Goal: Information Seeking & Learning: Get advice/opinions

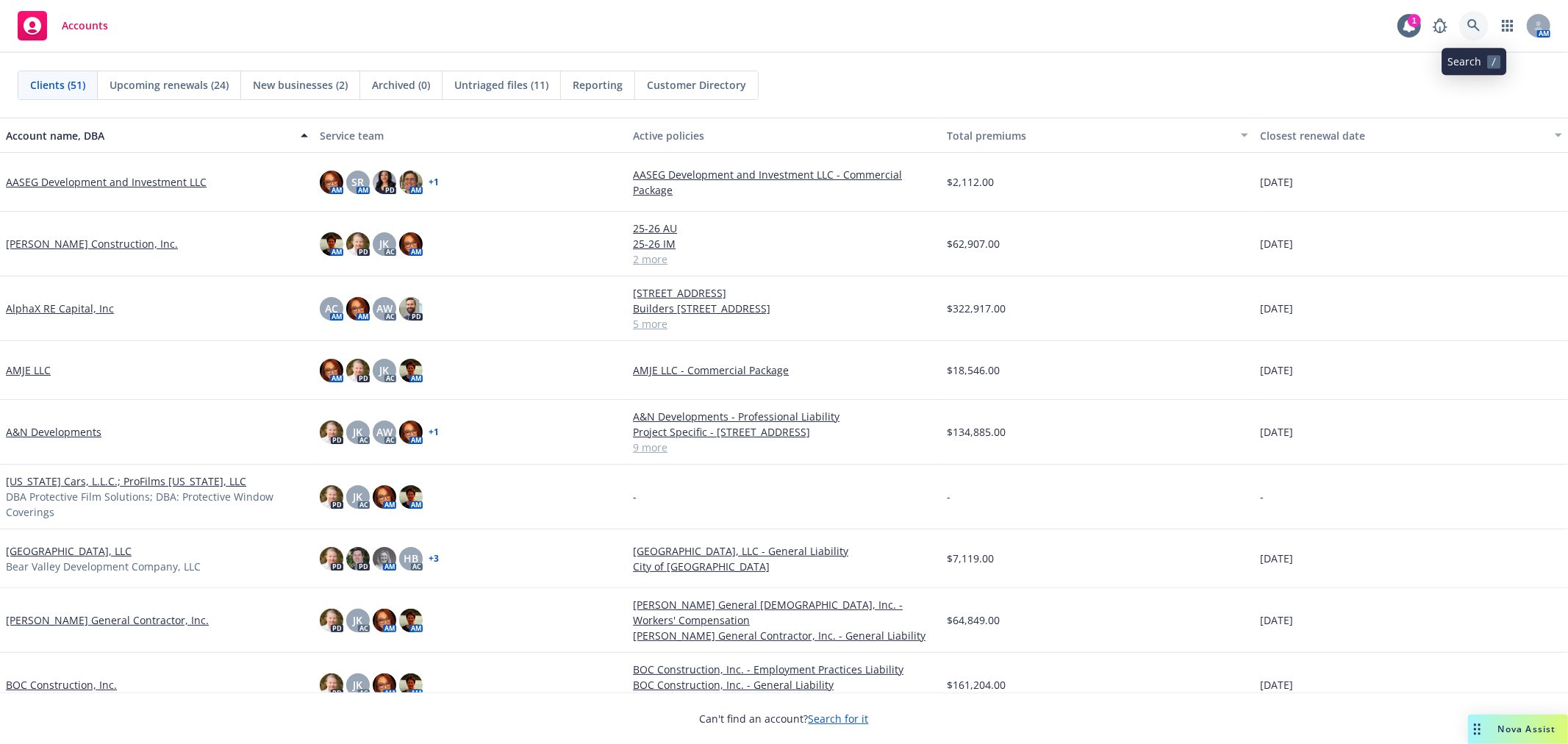
click at [1471, 24] on icon at bounding box center [1473, 25] width 14 height 14
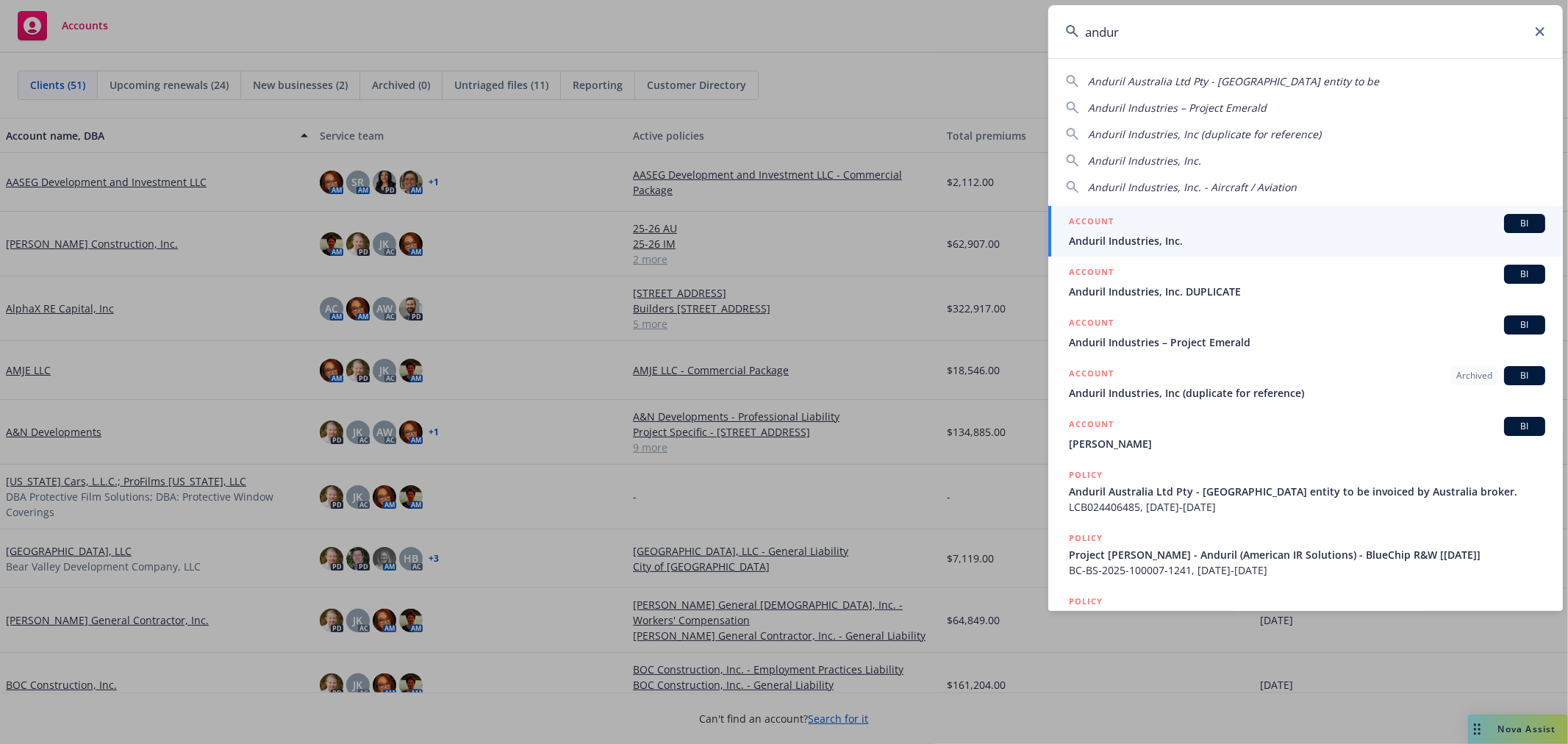
type input "andur"
click at [1126, 240] on span "Anduril Industries, Inc." at bounding box center [1307, 240] width 477 height 15
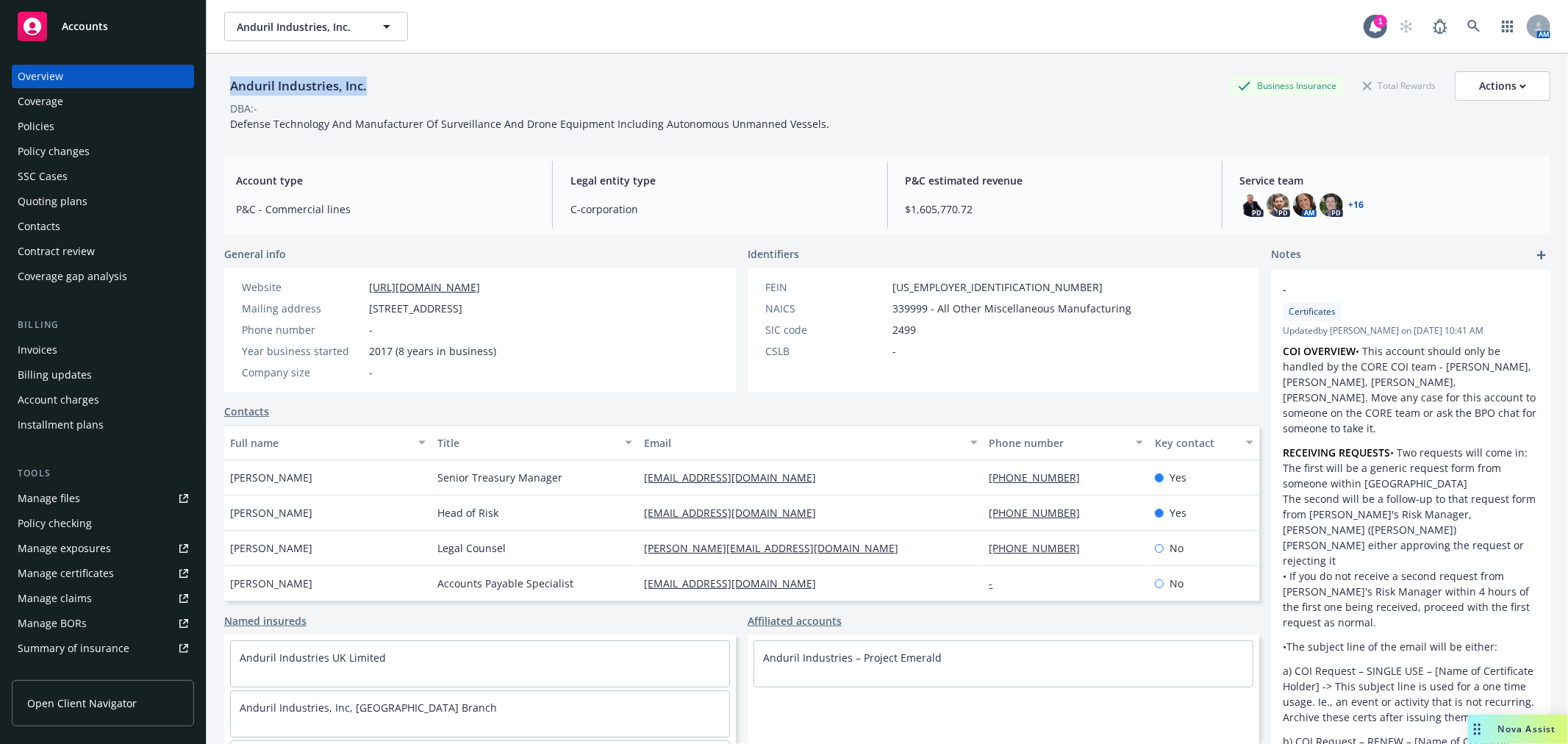
drag, startPoint x: 226, startPoint y: 84, endPoint x: 372, endPoint y: 94, distance: 146.3
click at [372, 94] on div "Anduril Industries, Inc." at bounding box center [298, 86] width 149 height 19
copy div "Anduril Industries, Inc."
drag, startPoint x: 368, startPoint y: 306, endPoint x: 557, endPoint y: 313, distance: 189.1
click at [514, 313] on div "Website https://www.anduril.com/ Mailing address 1400 Anduril, Costa Mesa, CA, …" at bounding box center [369, 329] width 290 height 124
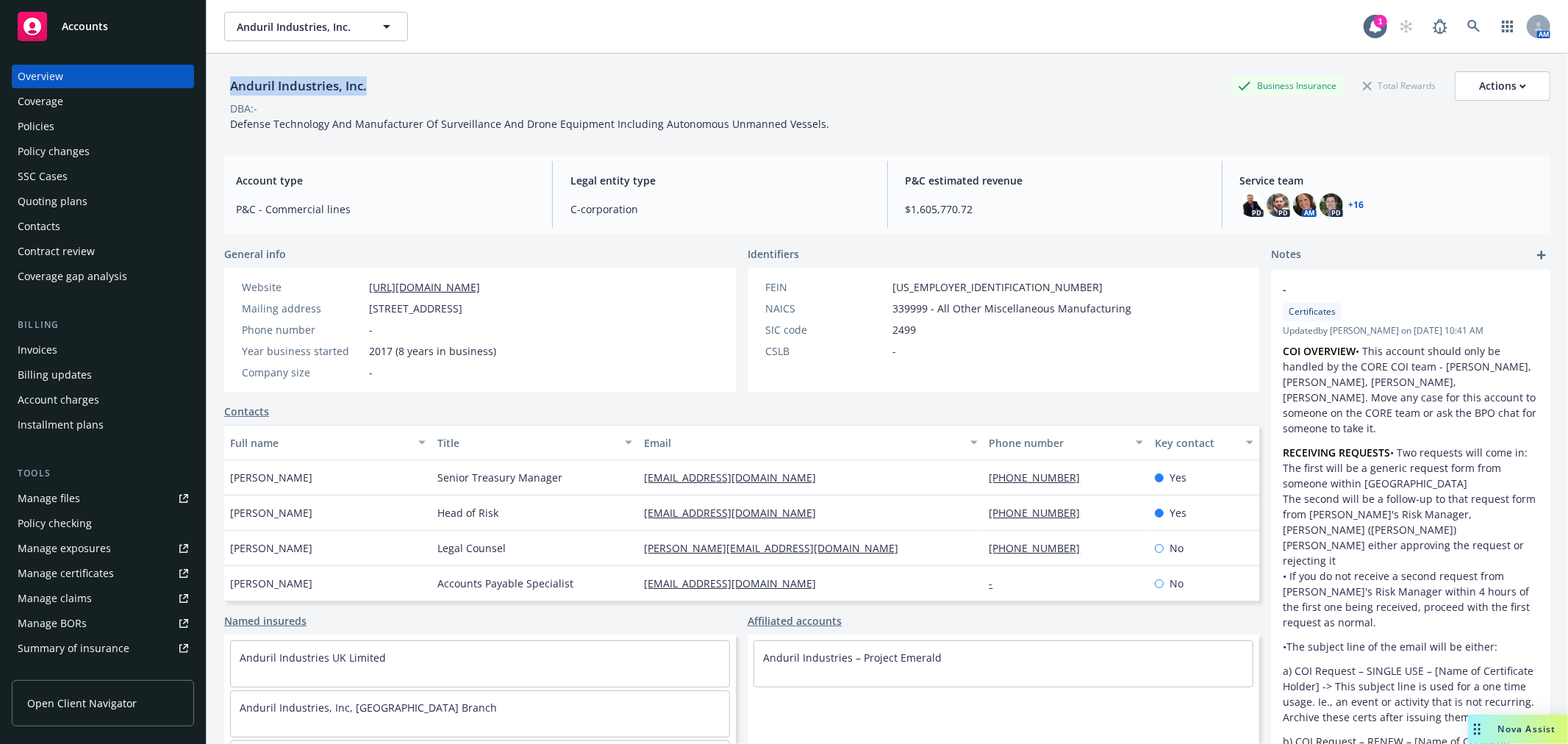
copy span "[STREET_ADDRESS]"
click at [1520, 737] on div "Nova Assist" at bounding box center [1518, 729] width 100 height 29
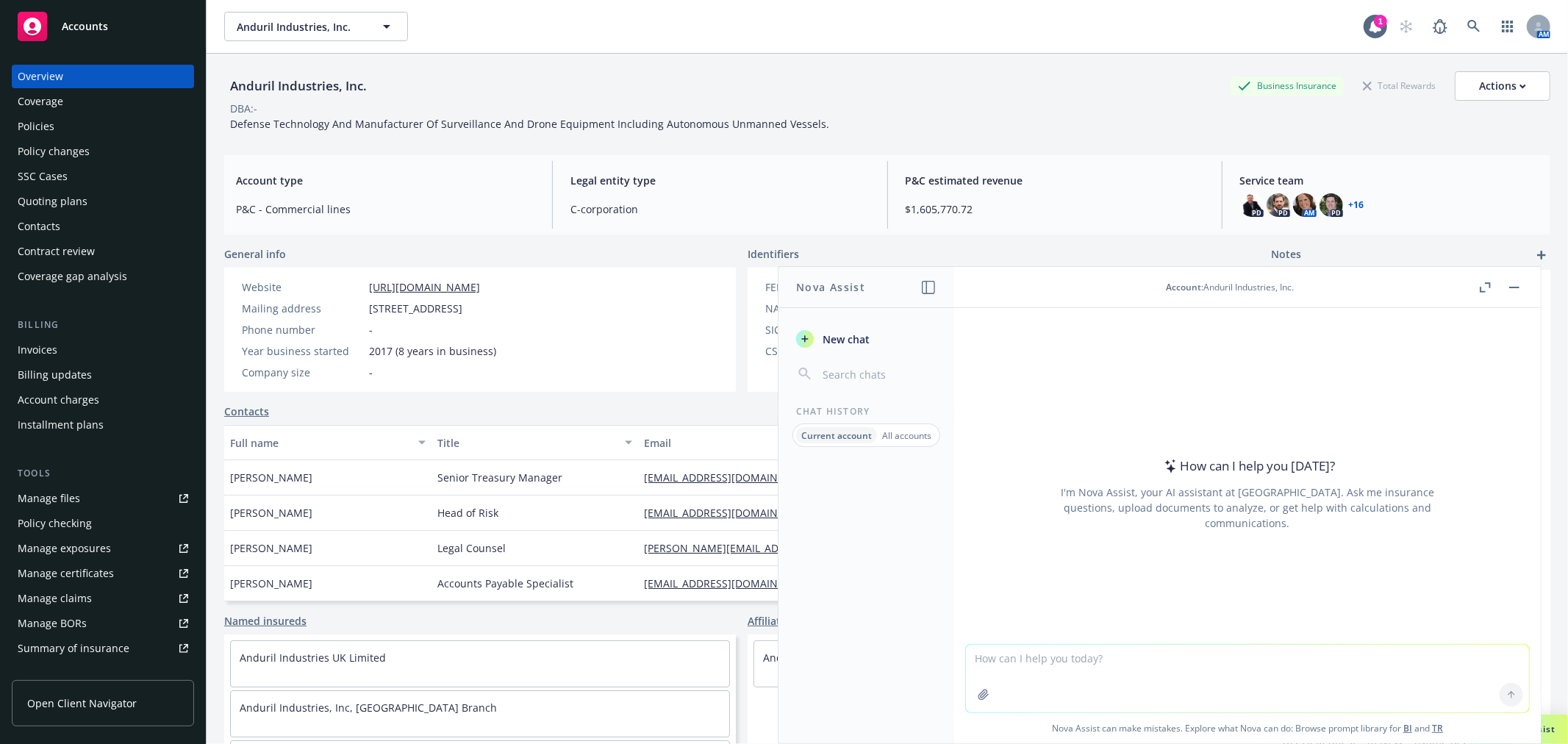
click at [1181, 673] on textarea at bounding box center [1247, 678] width 563 height 68
paste textarea "One Wall Street, Hudson NH 03051"
type textarea "what county is this address in? [STREET_ADDRESS][PERSON_NAME]"
click at [1506, 695] on icon at bounding box center [1511, 695] width 10 height 10
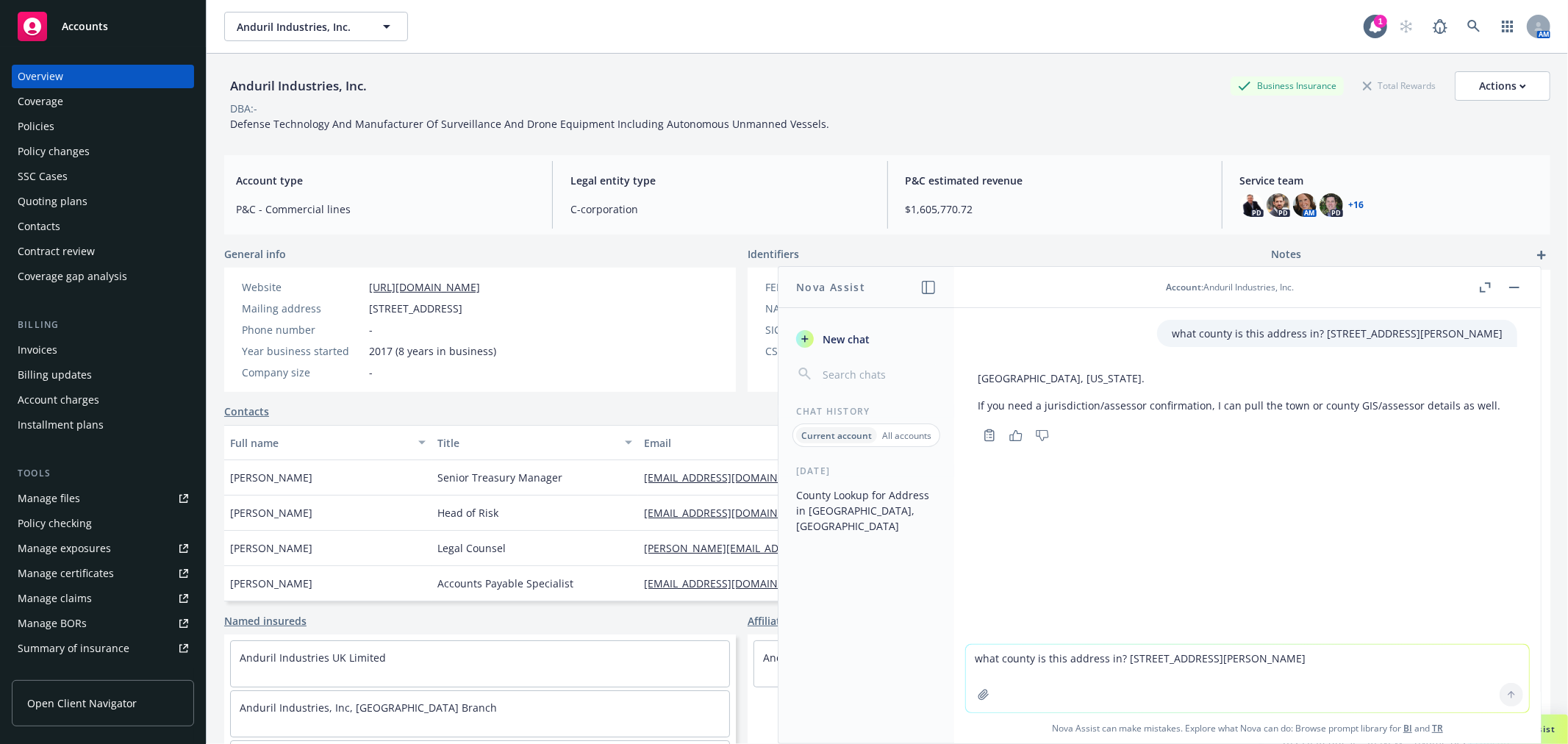
drag, startPoint x: 1081, startPoint y: 664, endPoint x: 1063, endPoint y: 674, distance: 20.6
click at [1081, 664] on textarea "what county is this address in? [STREET_ADDRESS][PERSON_NAME]" at bounding box center [1247, 678] width 563 height 68
type textarea "what year was this building built?"
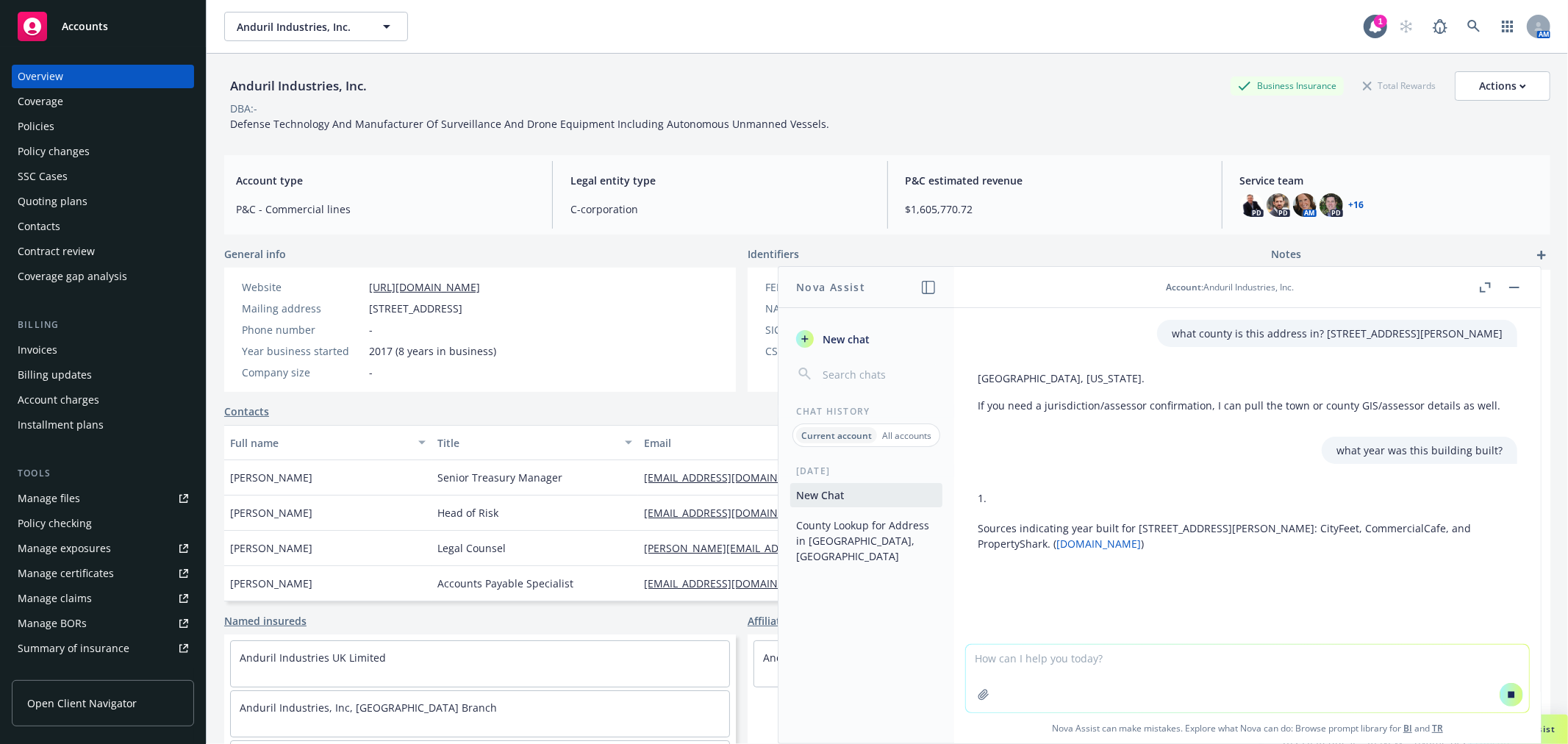
scroll to position [2, 0]
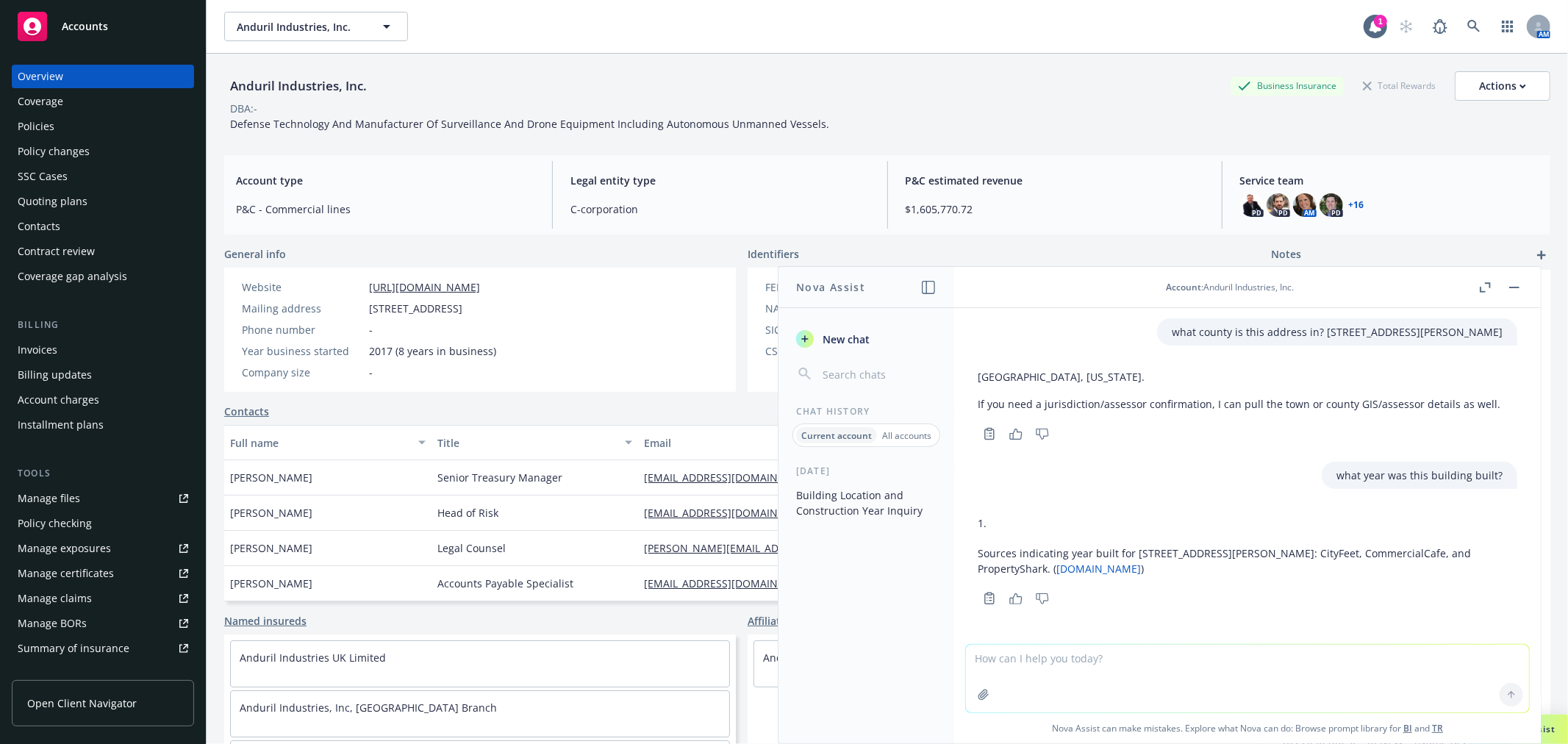
click at [62, 501] on div "Manage files" at bounding box center [49, 499] width 63 height 24
click at [1070, 567] on link "[DOMAIN_NAME]" at bounding box center [1099, 569] width 84 height 14
drag, startPoint x: 226, startPoint y: 89, endPoint x: 387, endPoint y: 97, distance: 161.2
click at [387, 97] on div "Anduril Industries, Inc. Business Insurance Total Rewards Actions" at bounding box center [887, 86] width 1326 height 29
copy div "Anduril Industries, Inc."
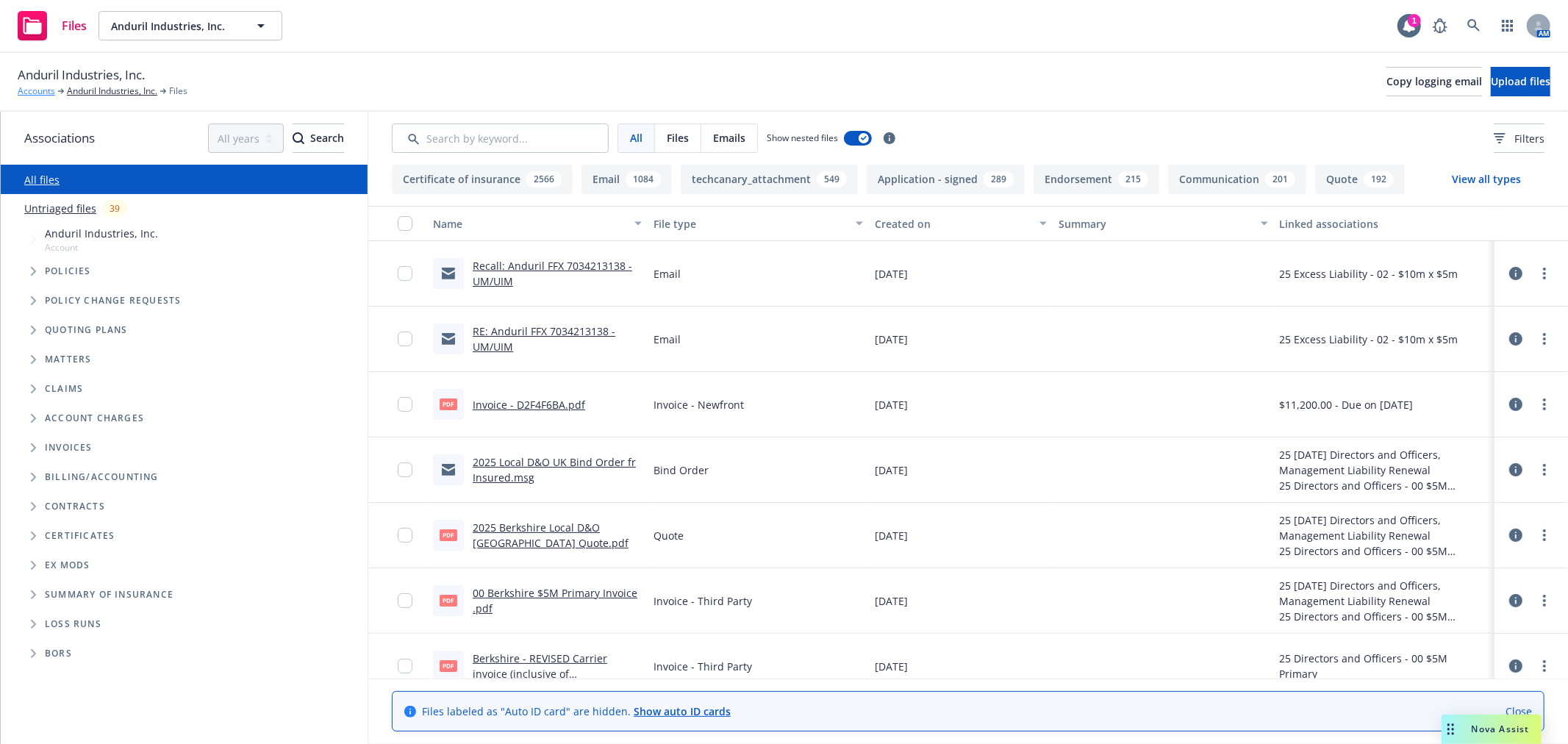
click at [33, 88] on link "Accounts" at bounding box center [36, 91] width 37 height 14
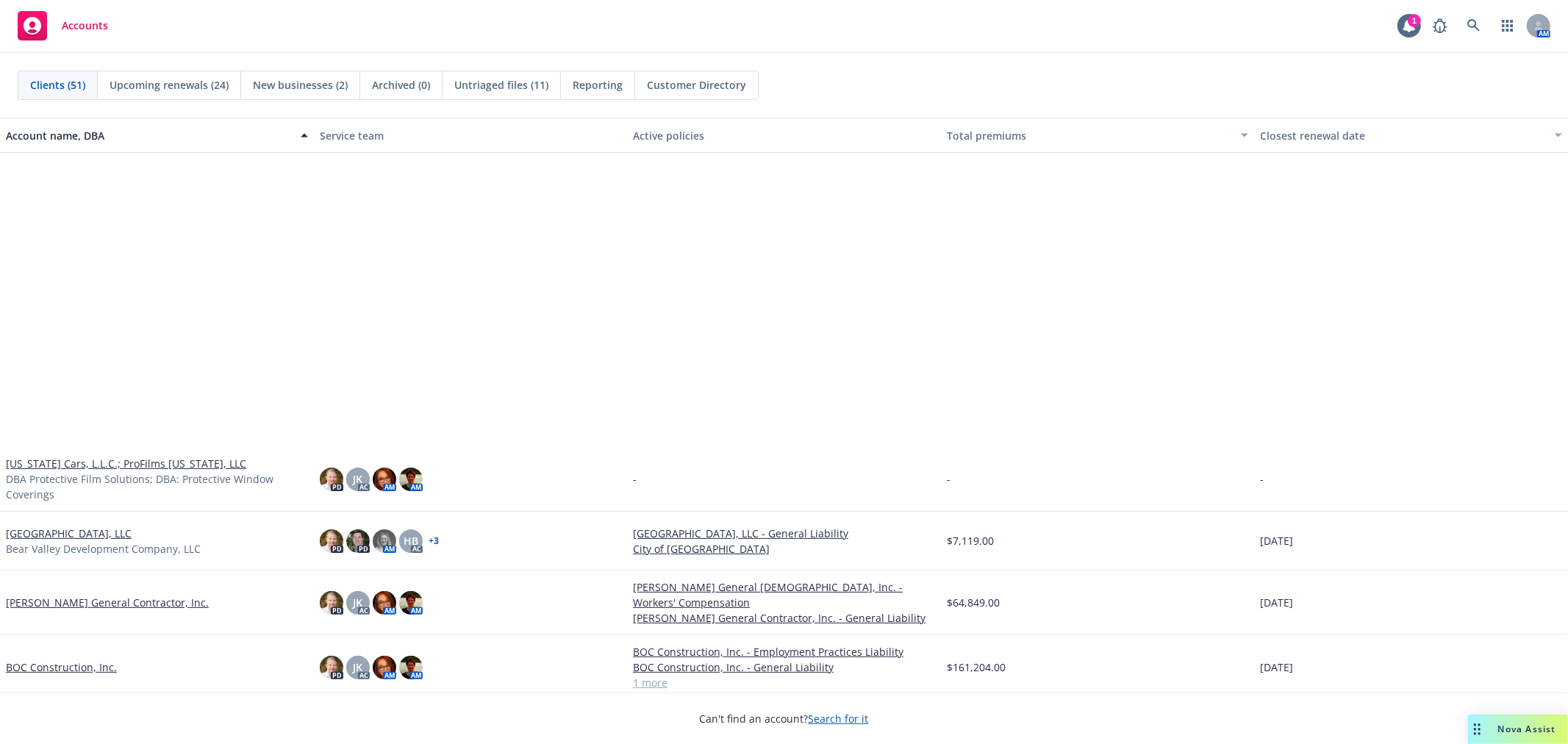
scroll to position [408, 0]
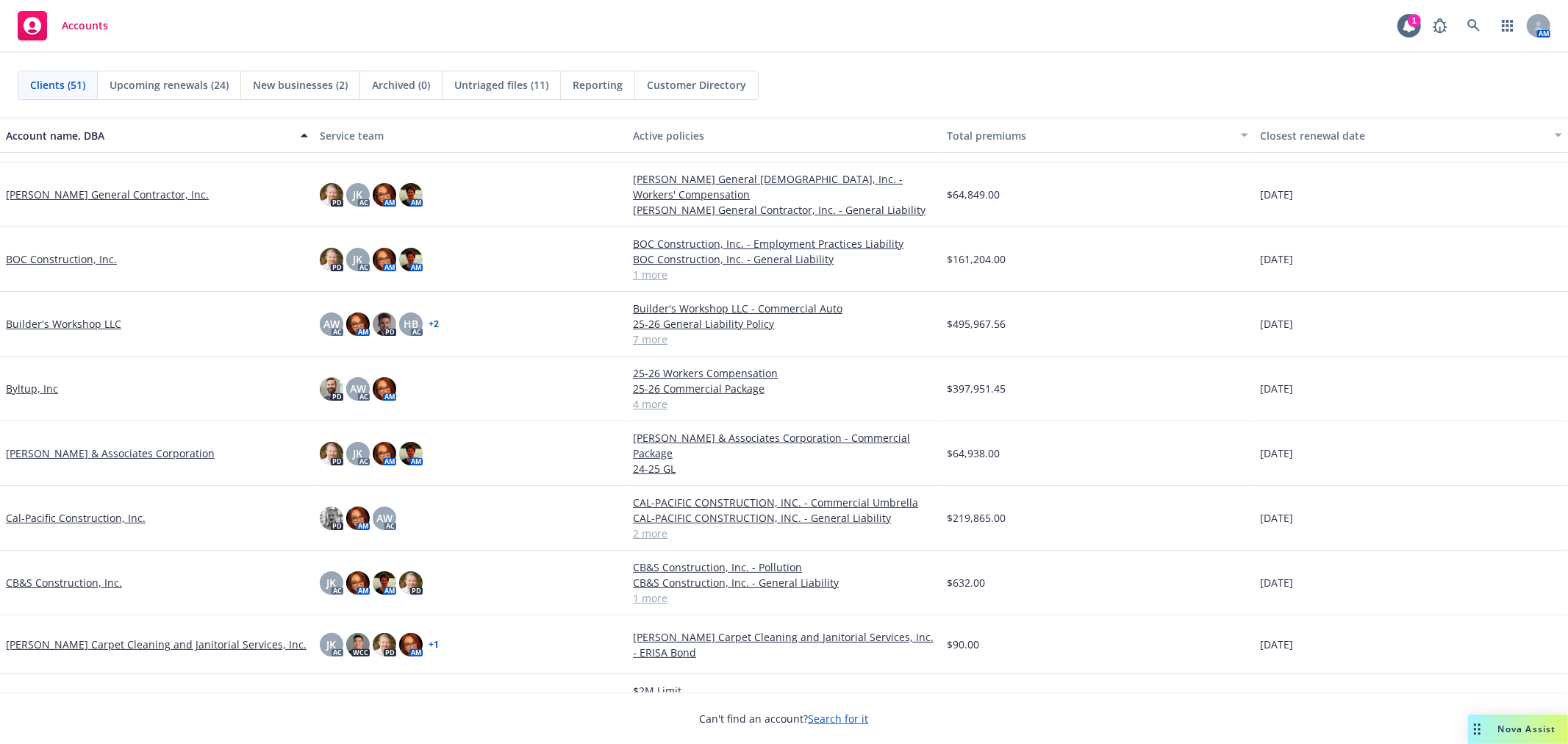
click at [33, 383] on link "Byltup, Inc" at bounding box center [32, 388] width 53 height 15
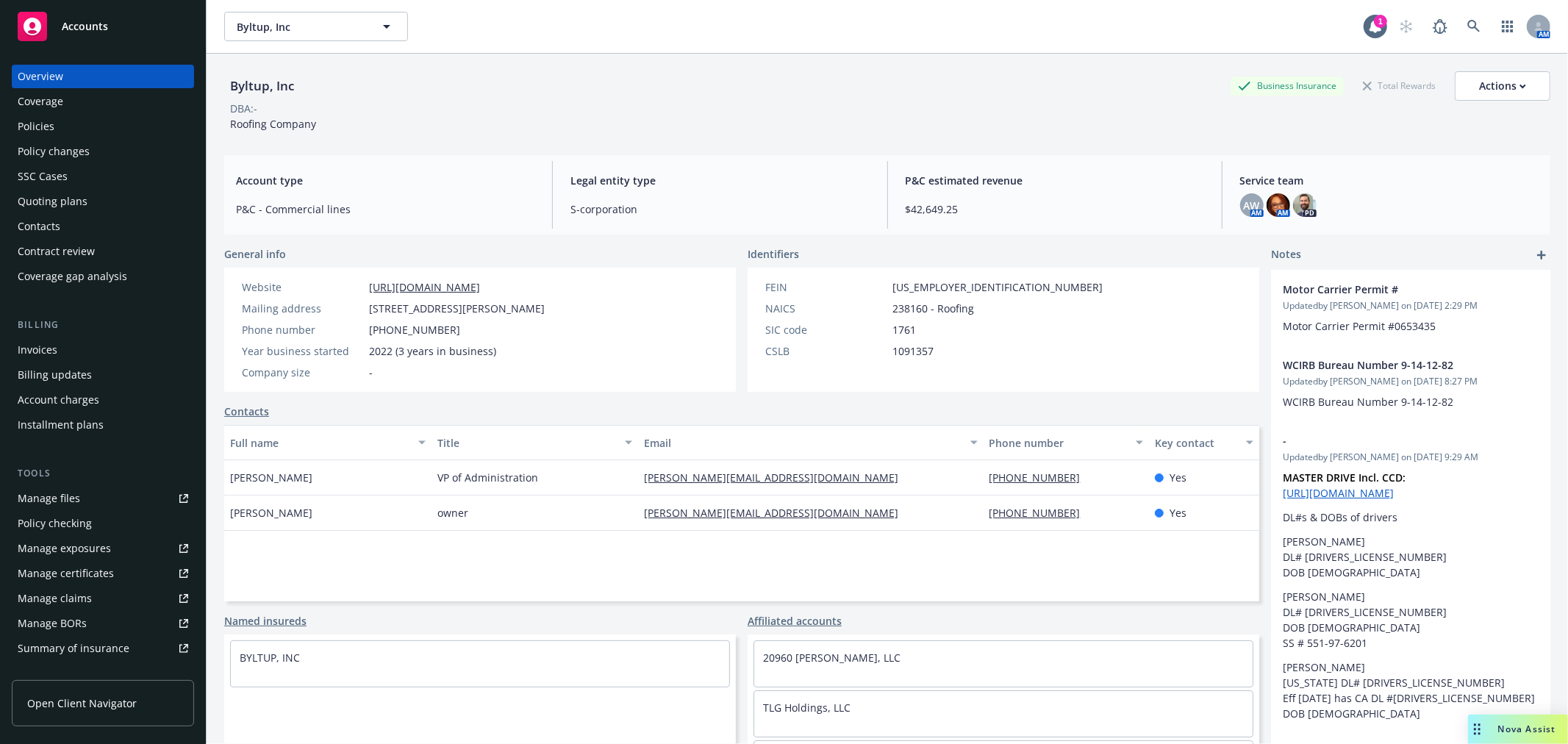
click at [49, 118] on div "Policies" at bounding box center [36, 127] width 37 height 24
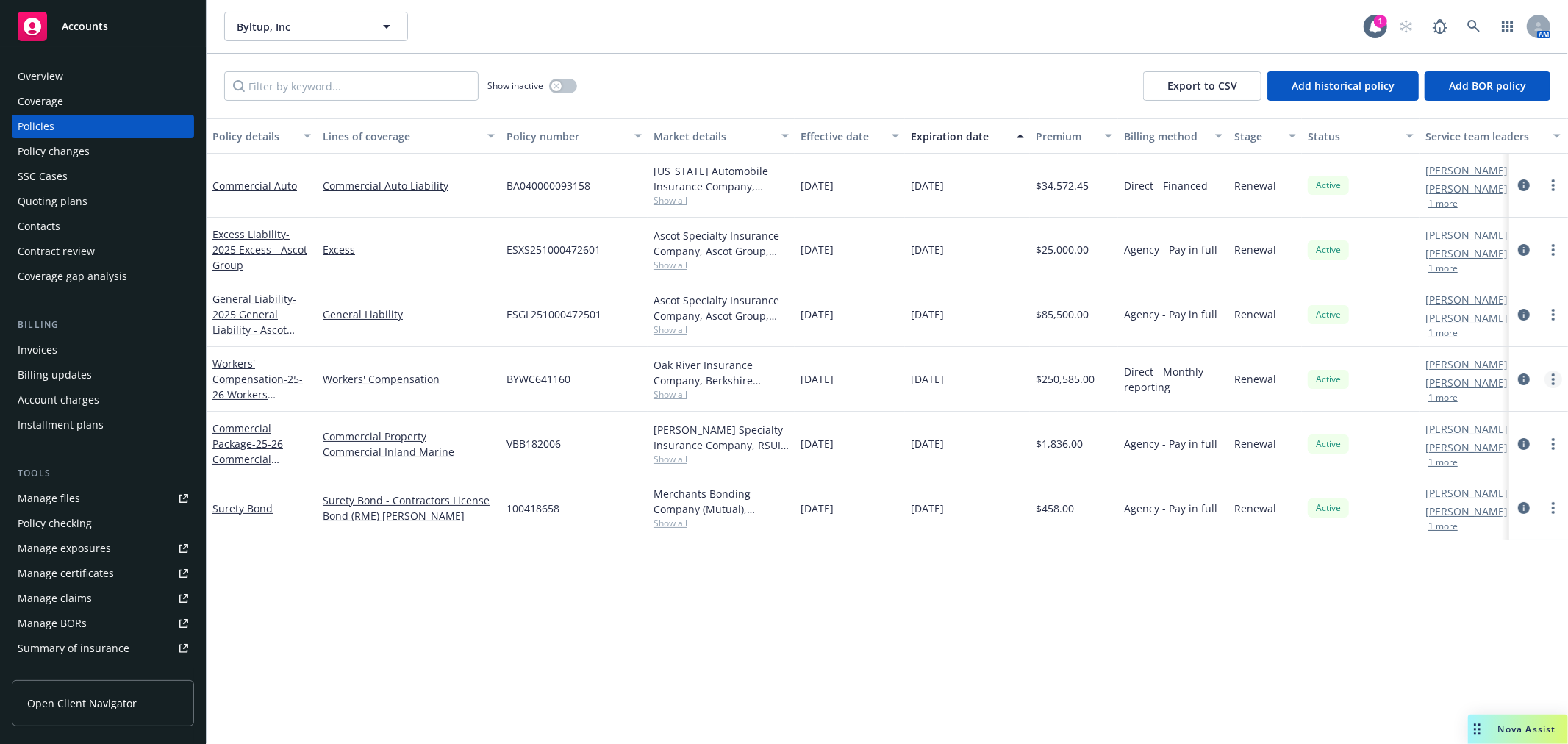
click at [1554, 378] on circle "more" at bounding box center [1554, 380] width 3 height 3
click at [1472, 586] on link "Copy logging email" at bounding box center [1475, 586] width 173 height 29
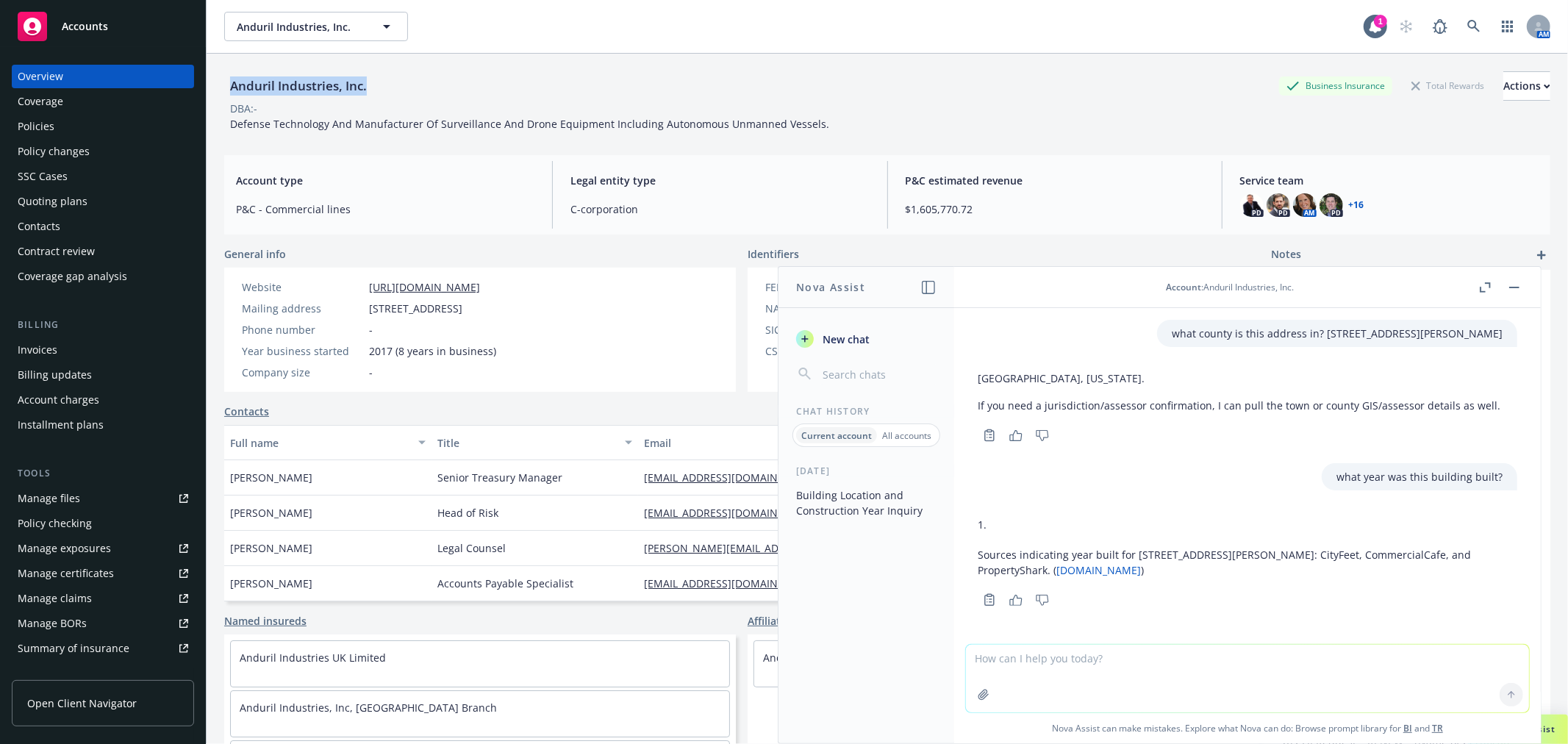
scroll to position [2, 0]
click at [88, 21] on span "Accounts" at bounding box center [85, 26] width 46 height 12
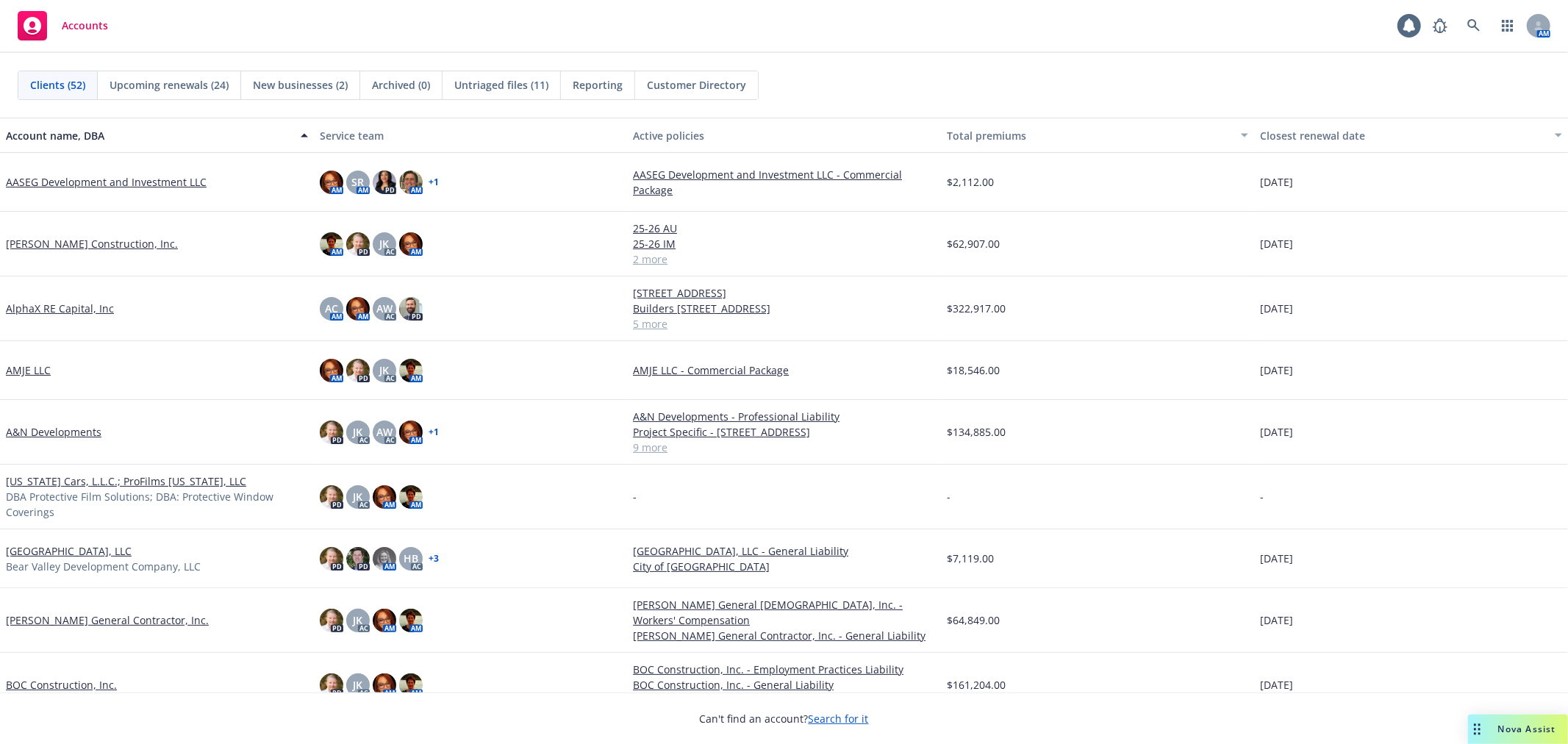
click at [1525, 731] on span "Nova Assist" at bounding box center [1527, 729] width 58 height 13
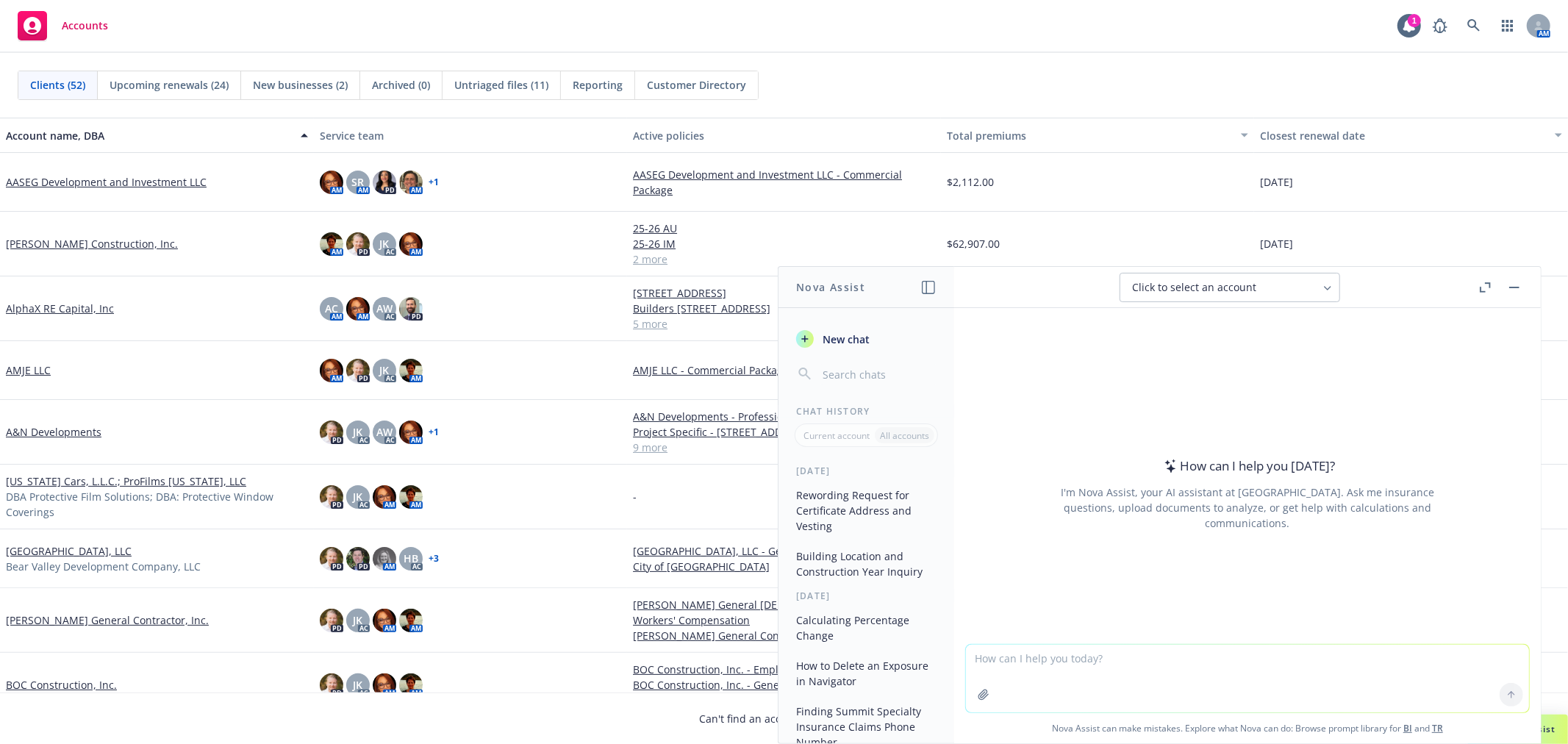
click at [1107, 665] on textarea at bounding box center [1247, 678] width 563 height 68
paste textarea "writing up a simple submission cover email"
click at [1048, 655] on textarea "I nned to writing up a simple submission cover email" at bounding box center [1247, 678] width 563 height 69
click at [1237, 654] on textarea "I need to write up a simple submission cover email" at bounding box center [1247, 678] width 563 height 69
click at [1489, 664] on textarea "I need to write up a simple submission cover email for the attached project, in…" at bounding box center [1247, 678] width 563 height 69
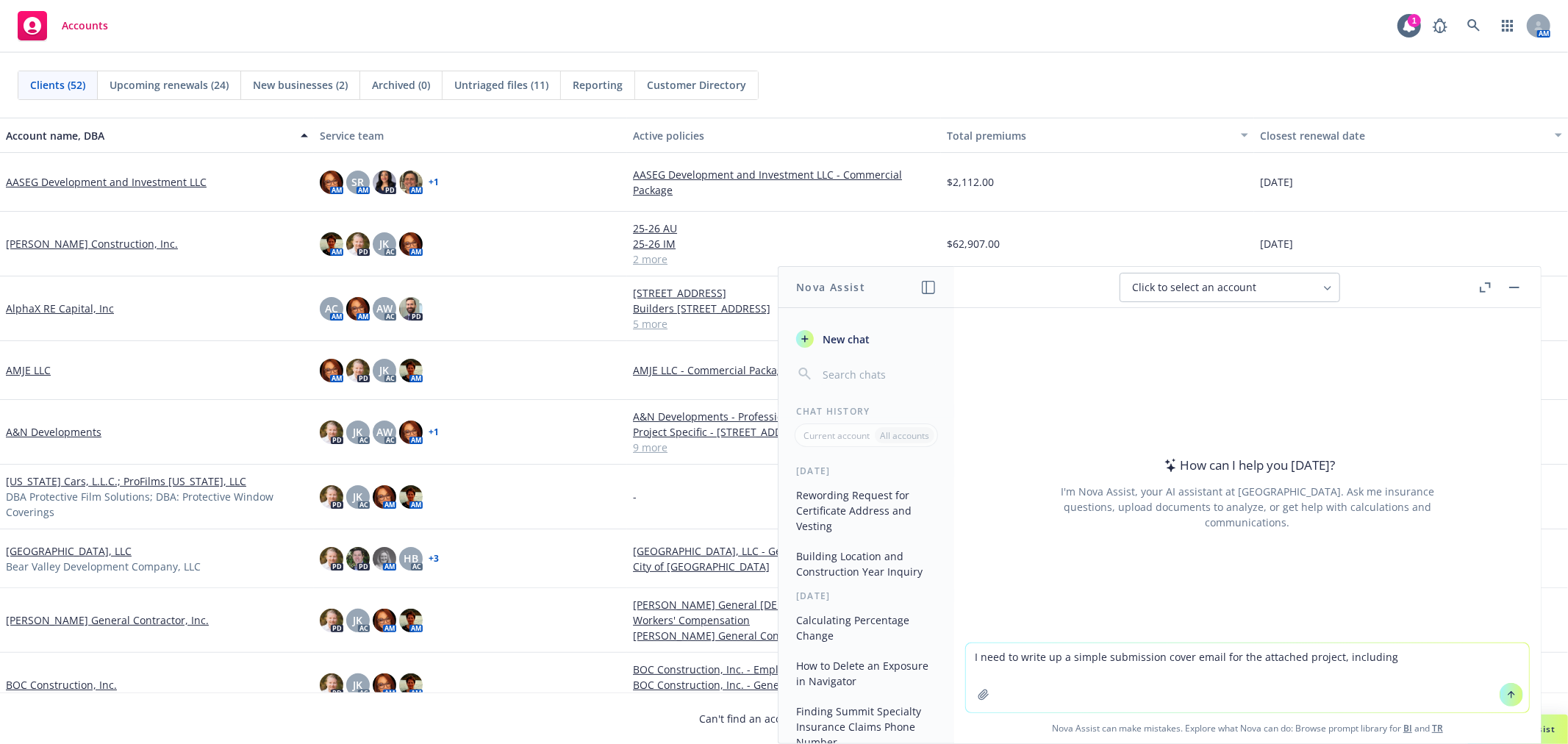
click at [1491, 659] on textarea "I need to write up a simple submission cover email for the attached project, in…" at bounding box center [1247, 678] width 563 height 69
click at [1372, 656] on textarea "I need to write up a simple submission cover email for the attached project, in…" at bounding box center [1247, 678] width 563 height 69
click at [1383, 656] on textarea "I need to write up a simple submission cover email for the attached project, in…" at bounding box center [1247, 678] width 563 height 69
paste textarea "Name: [PERSON_NAME] Ent Project: [PERSON_NAME] Apartments Address: [STREET_ADDR…"
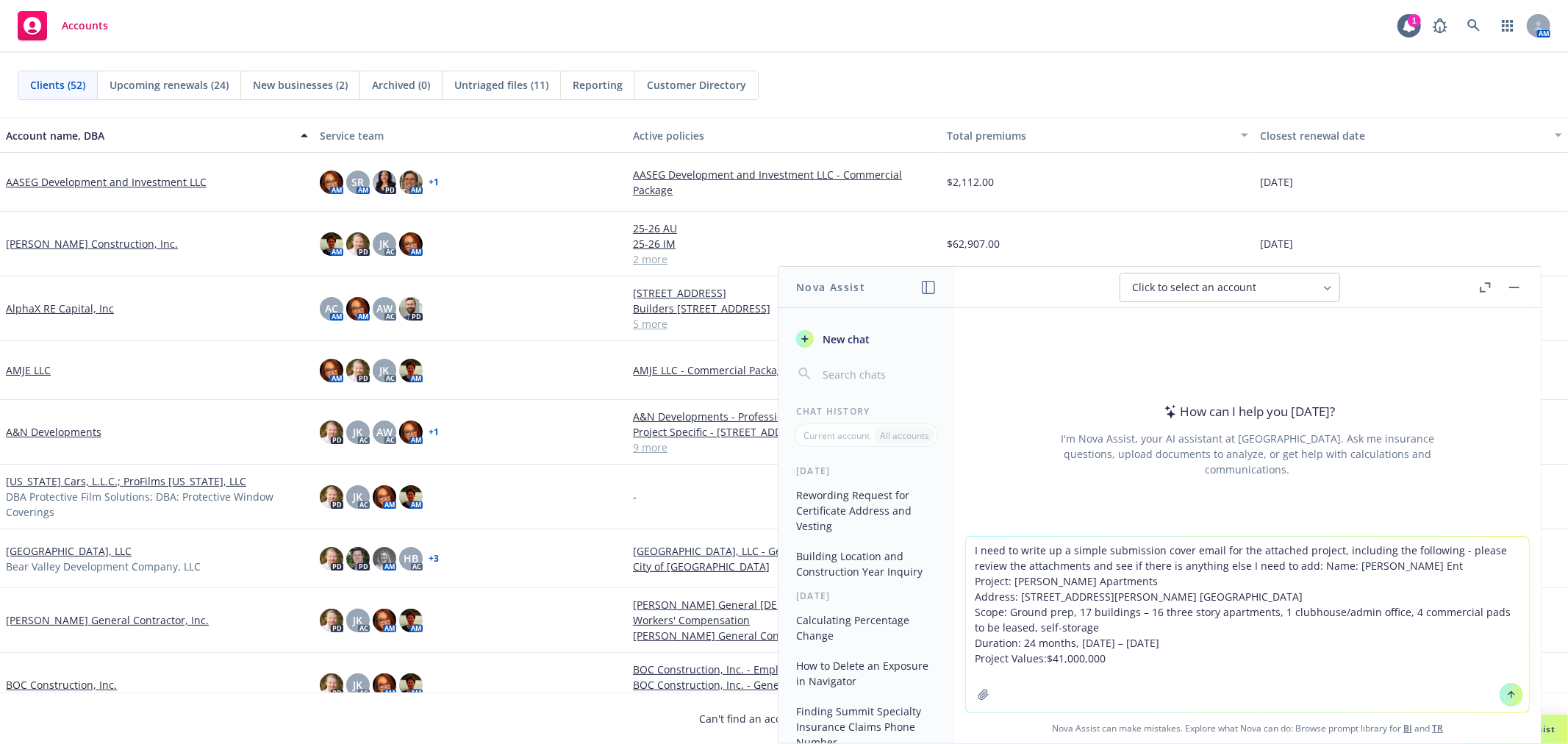
click at [1309, 567] on textarea "I need to write up a simple submission cover email for the attached project, in…" at bounding box center [1247, 625] width 563 height 176
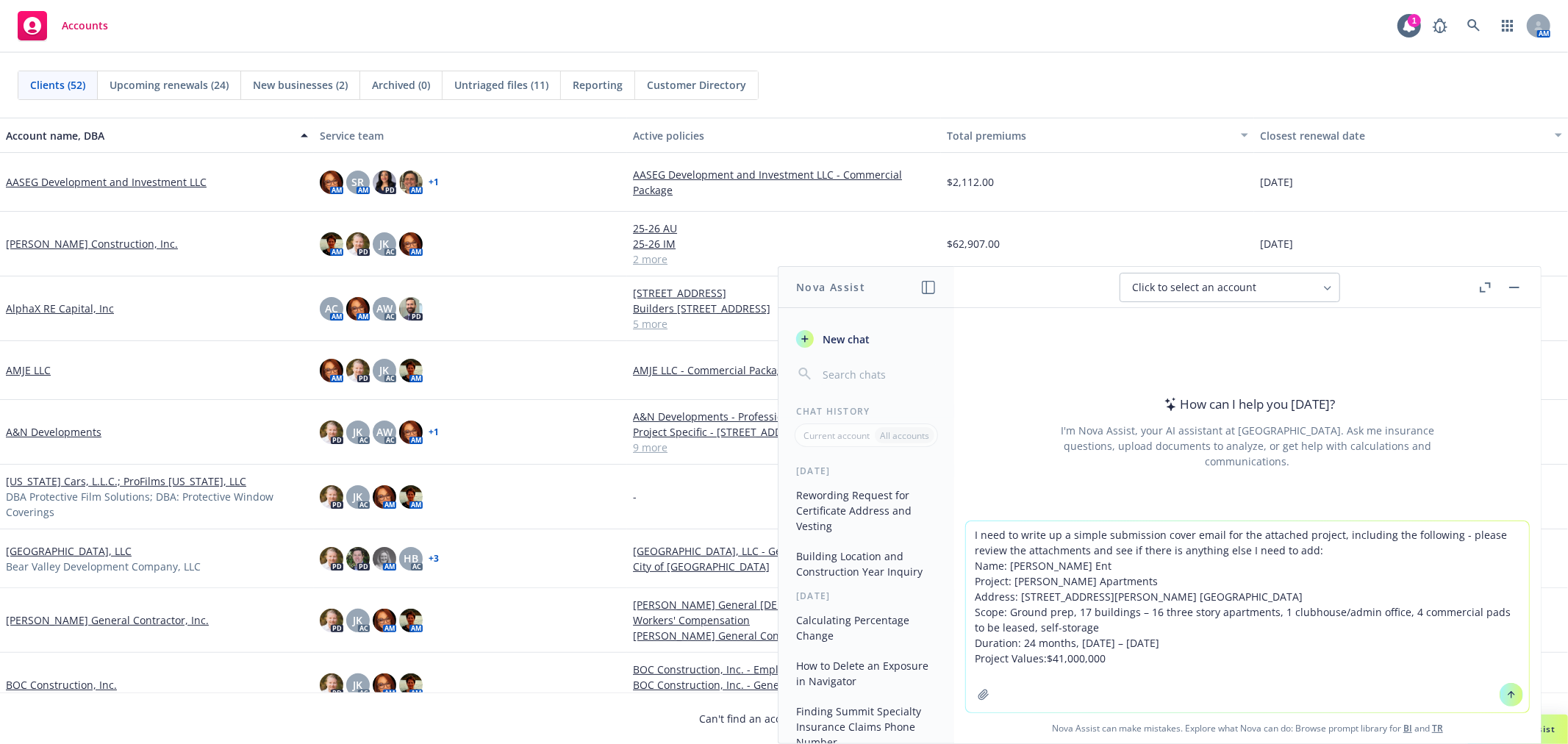
click at [1436, 554] on textarea "I need to write up a simple submission cover email for the attached project, in…" at bounding box center [1247, 617] width 563 height 191
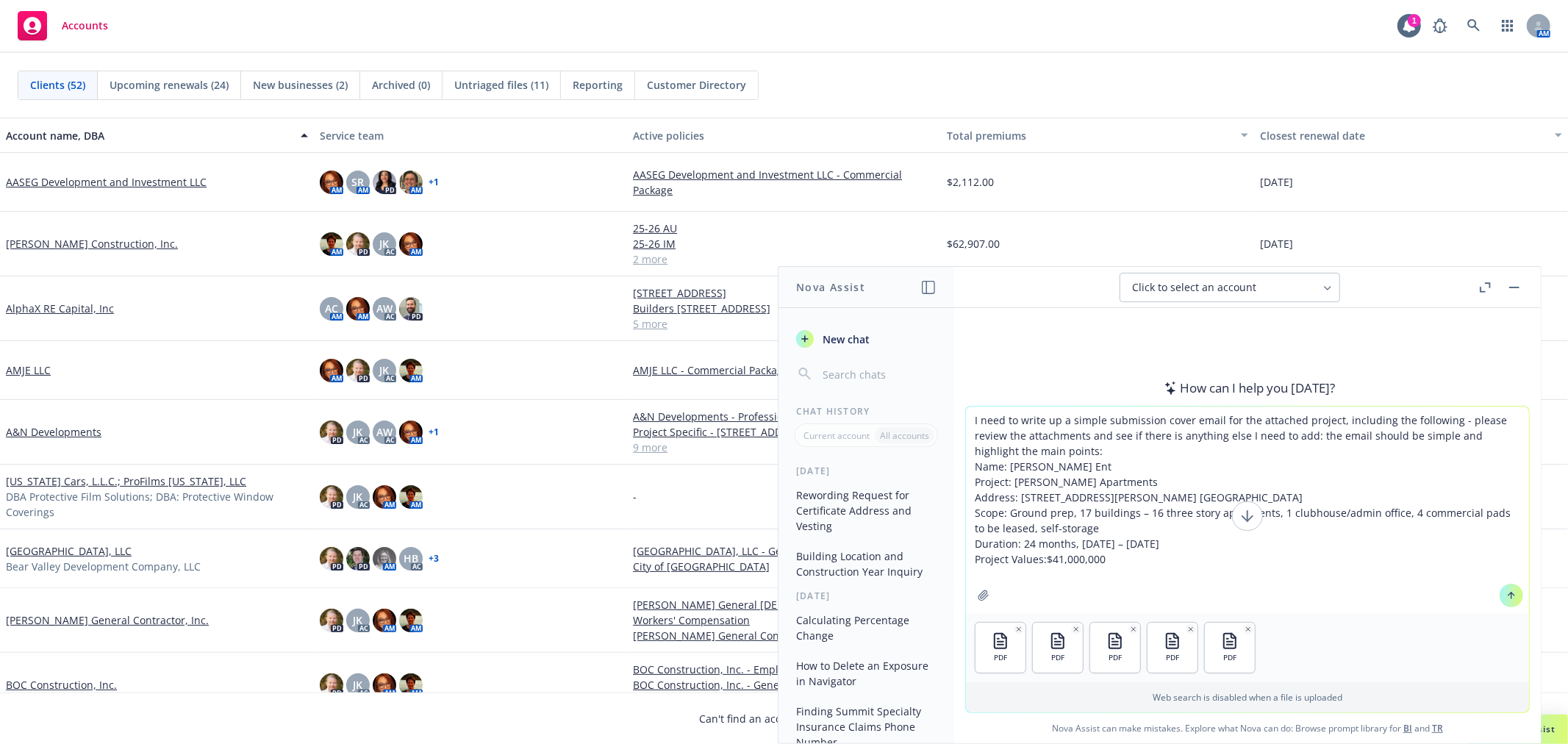
click at [1300, 434] on textarea "I need to write up a simple submission cover email for the attached project, in…" at bounding box center [1247, 510] width 563 height 207
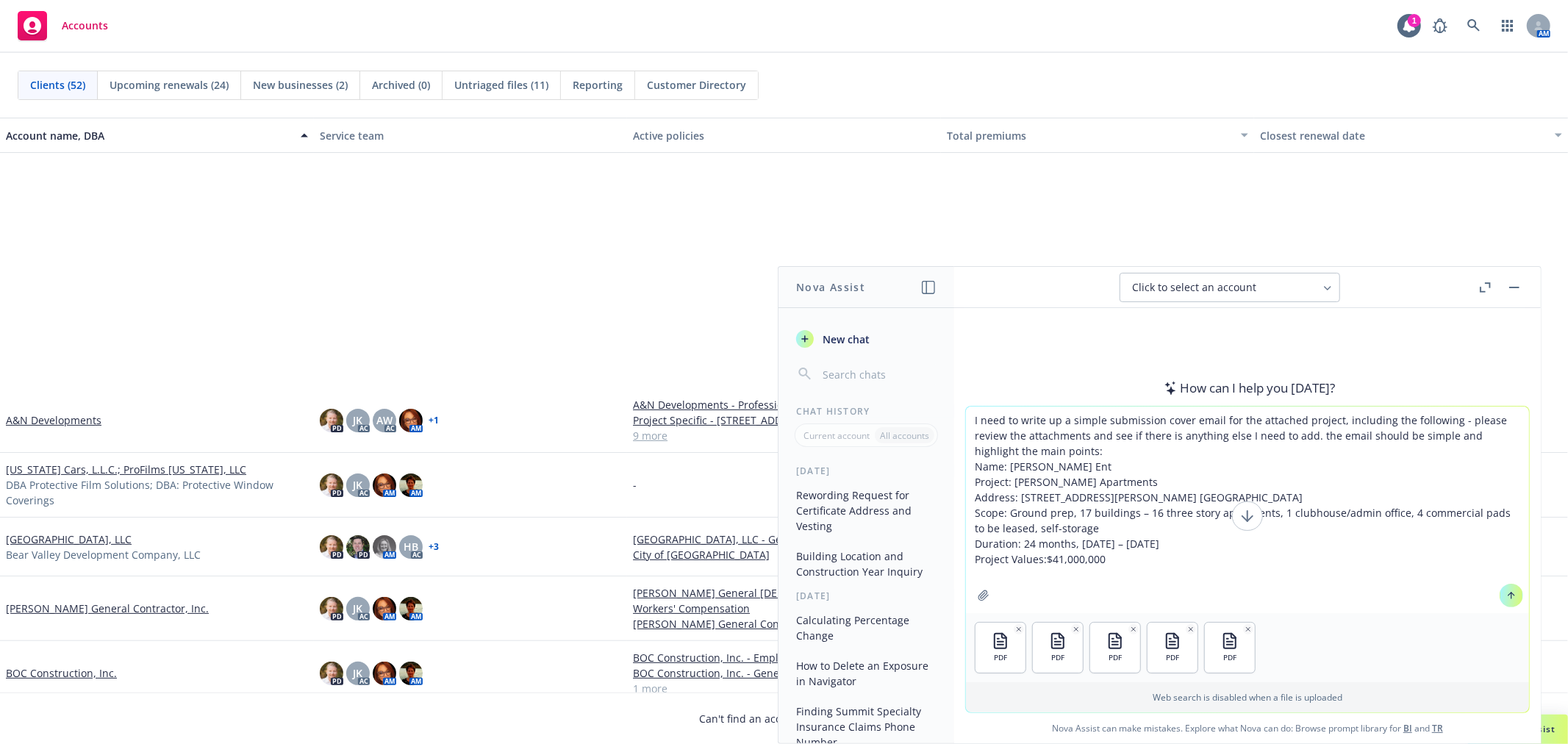
scroll to position [326, 0]
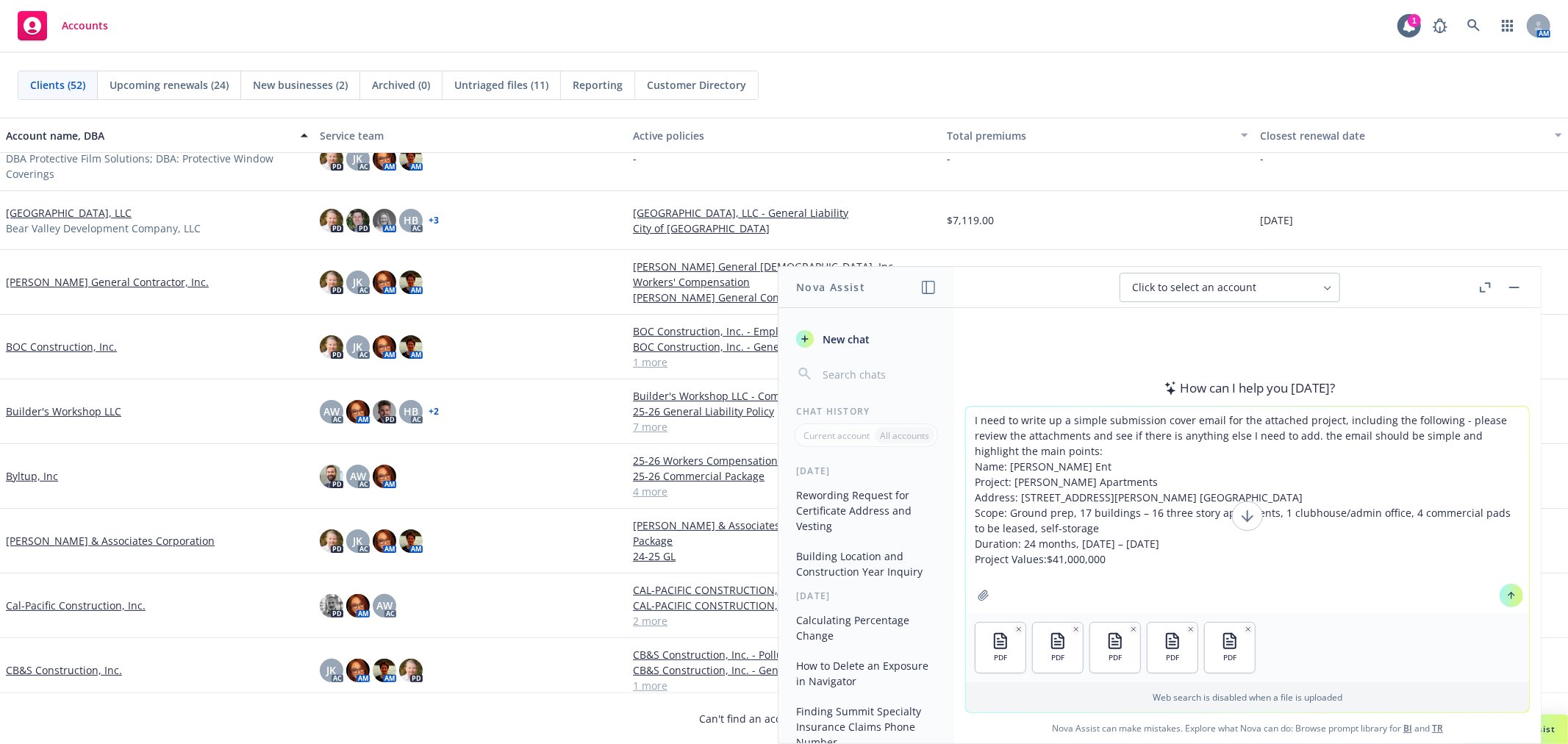
type textarea "I need to write up a simple submission cover email for the attached project, in…"
click at [1506, 596] on icon at bounding box center [1511, 595] width 10 height 10
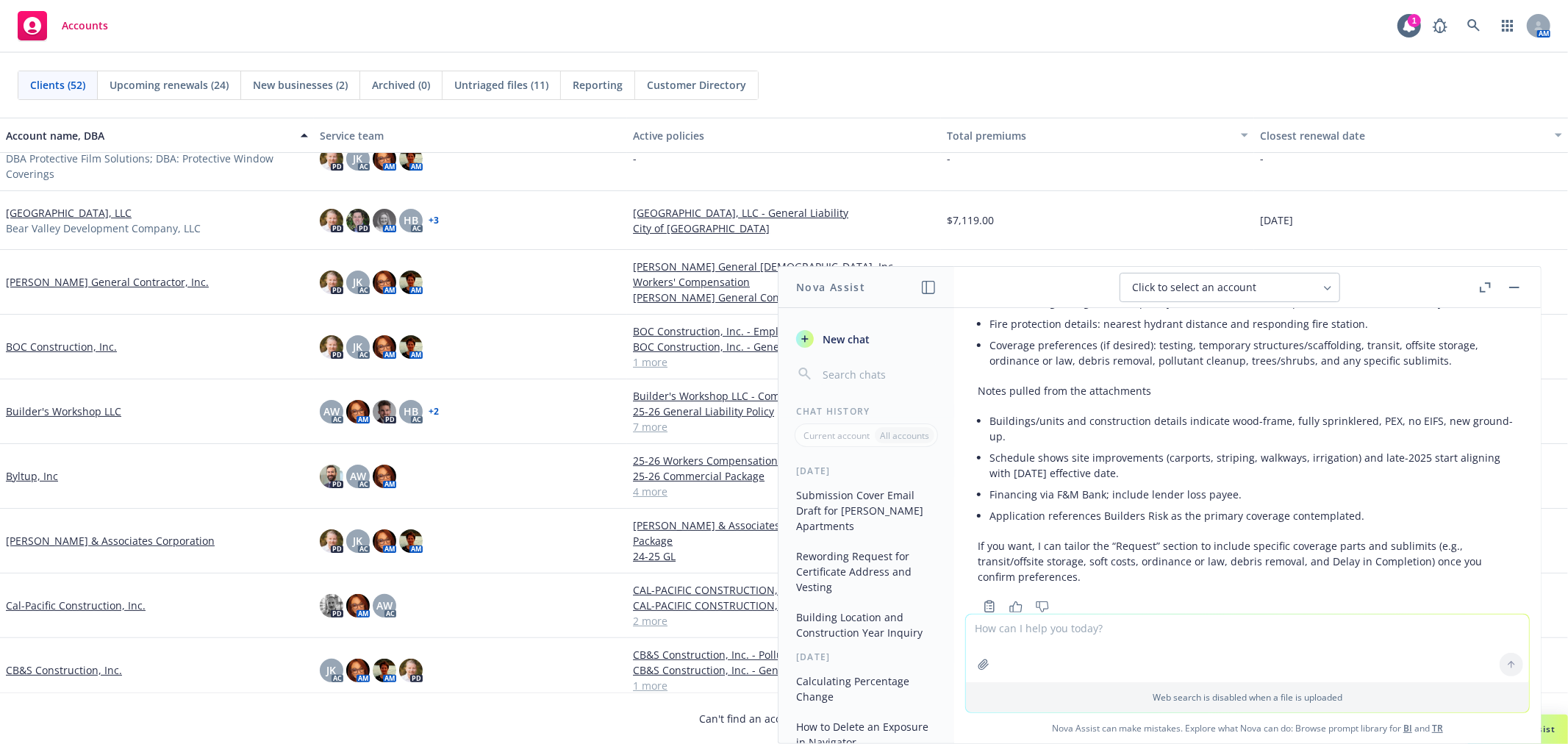
scroll to position [981, 0]
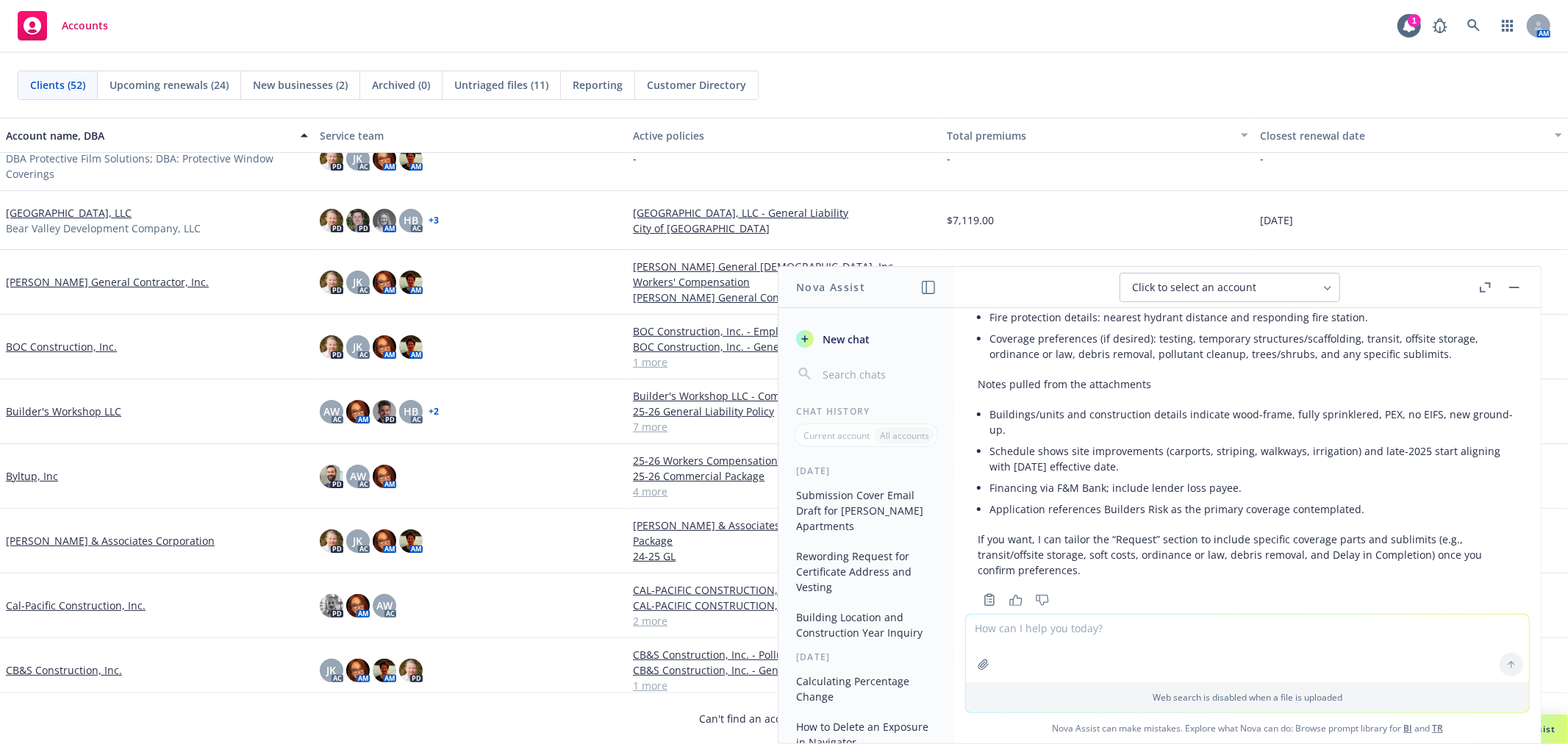
click at [1178, 643] on textarea at bounding box center [1247, 649] width 563 height 68
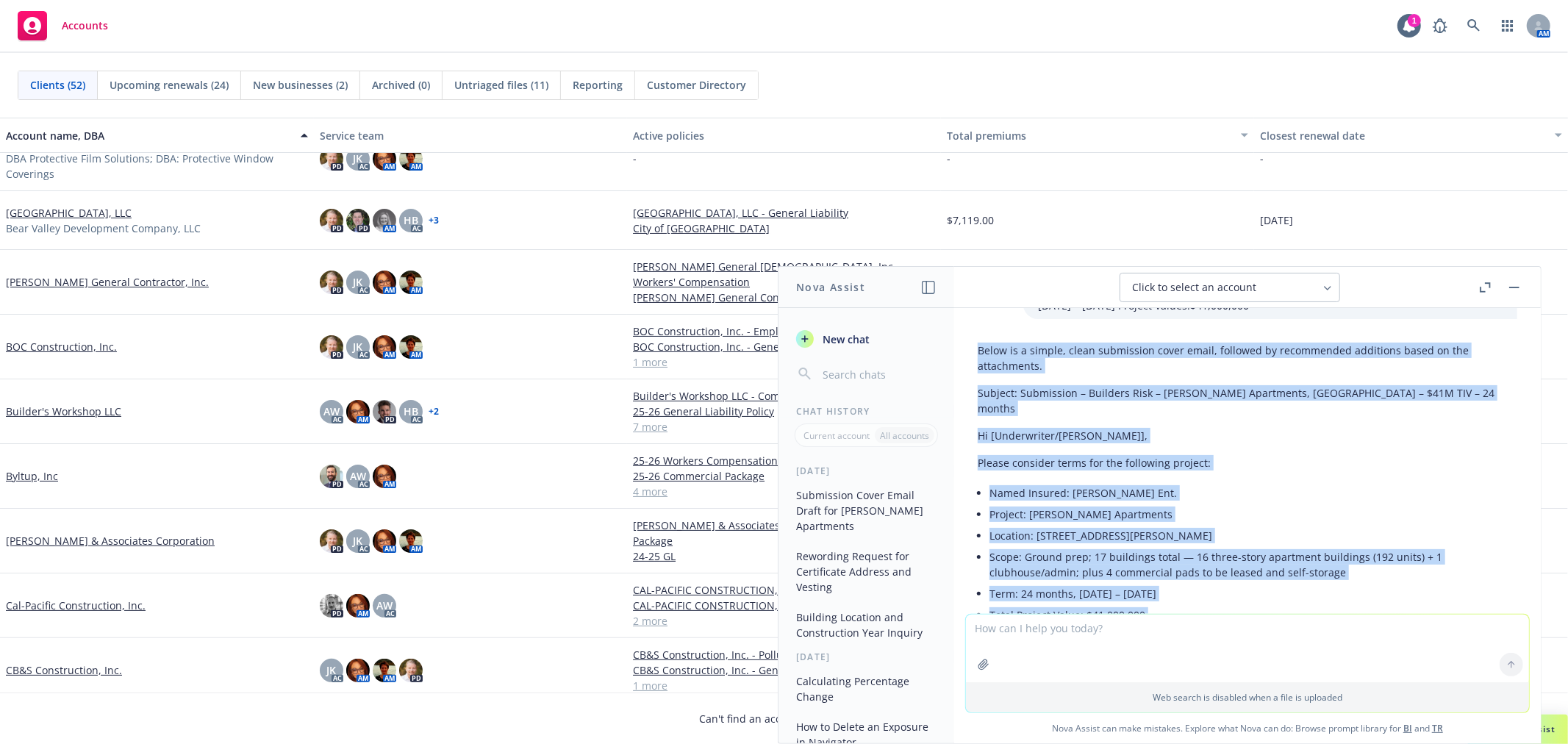
scroll to position [182, 0]
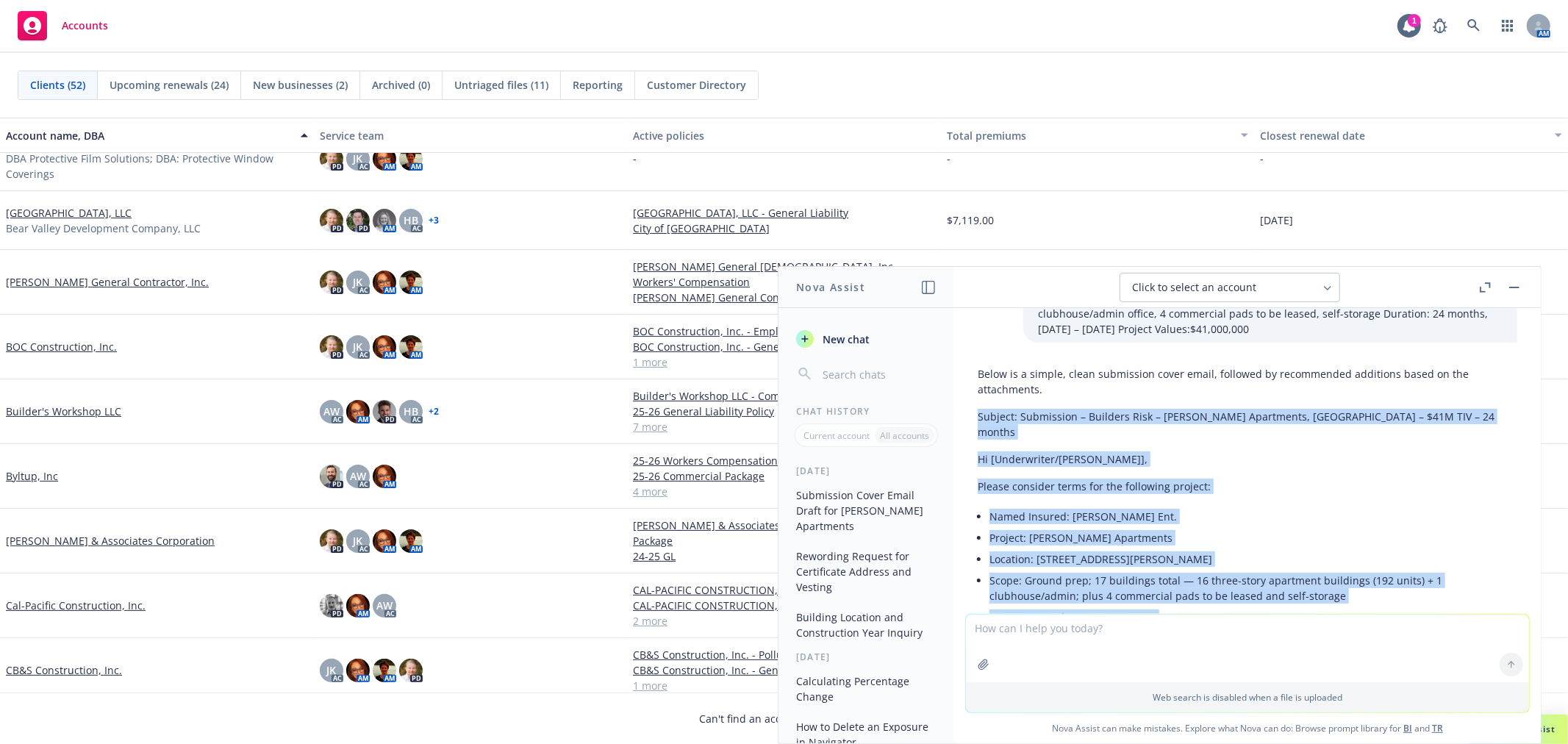
drag, startPoint x: 1221, startPoint y: 568, endPoint x: 975, endPoint y: 402, distance: 296.8
copy div "Subject: Submission – Builders Risk – [PERSON_NAME] Apartments, Lemoore [GEOGRA…"
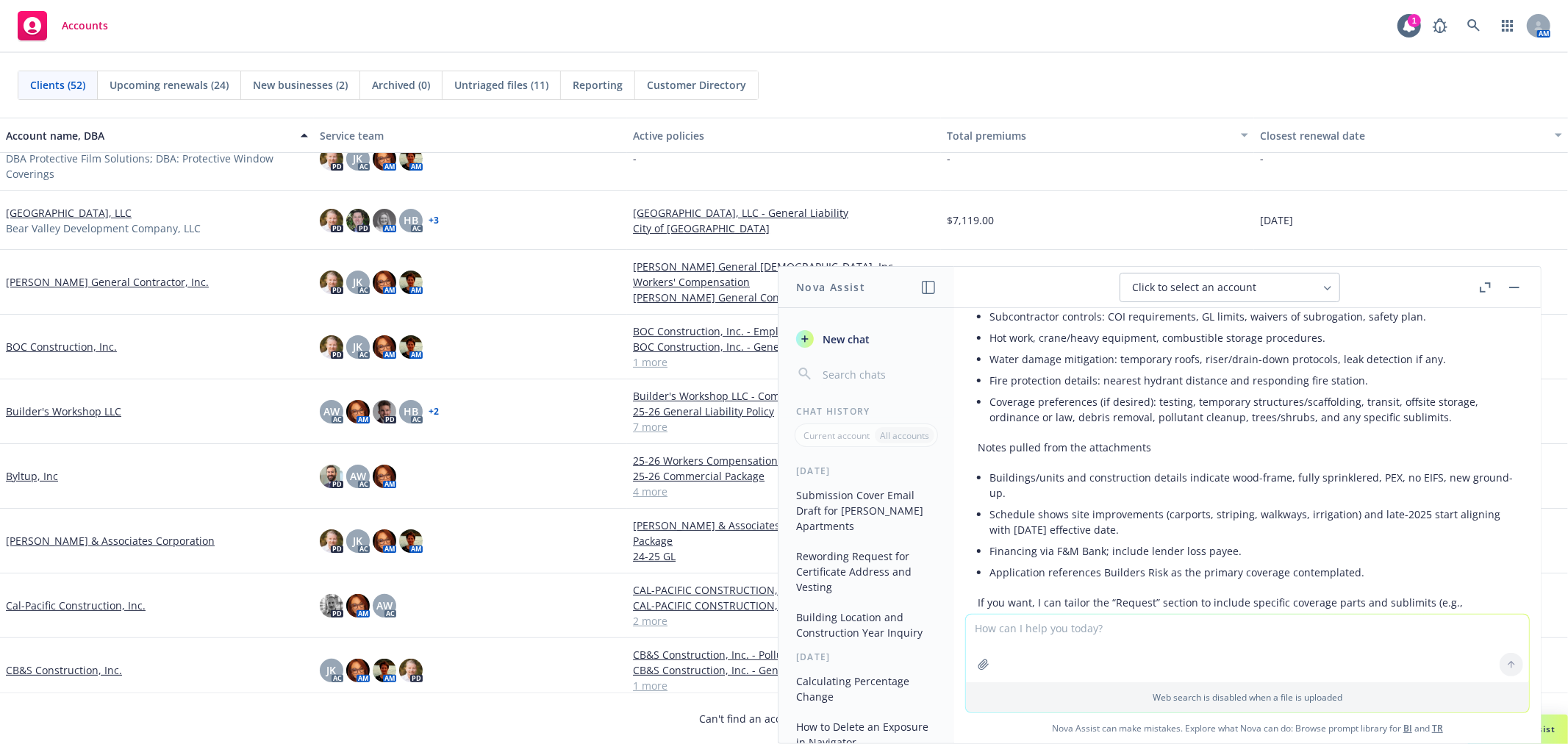
scroll to position [981, 0]
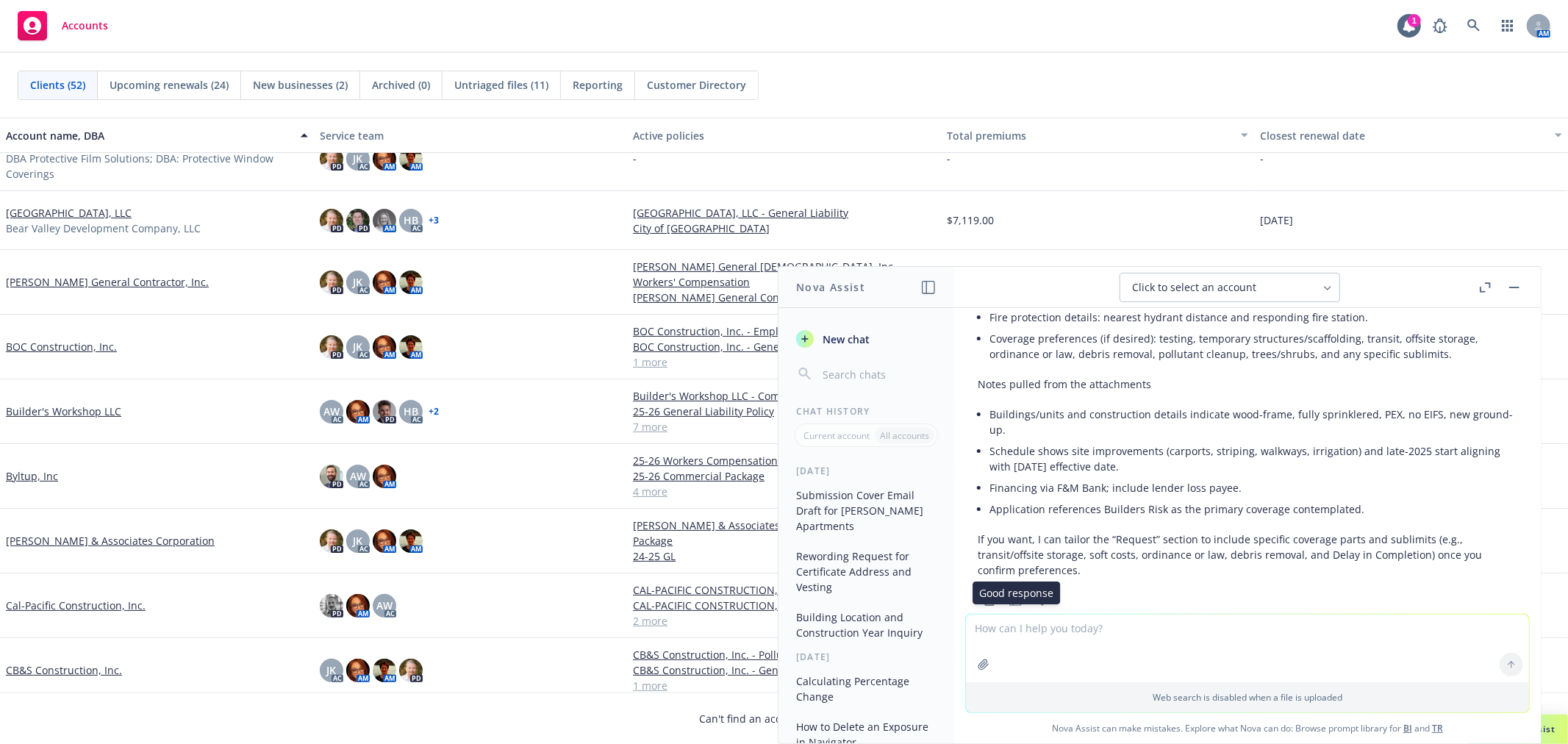
click at [1012, 595] on icon "button" at bounding box center [1017, 601] width 13 height 11
click at [1513, 290] on button "button" at bounding box center [1515, 287] width 18 height 18
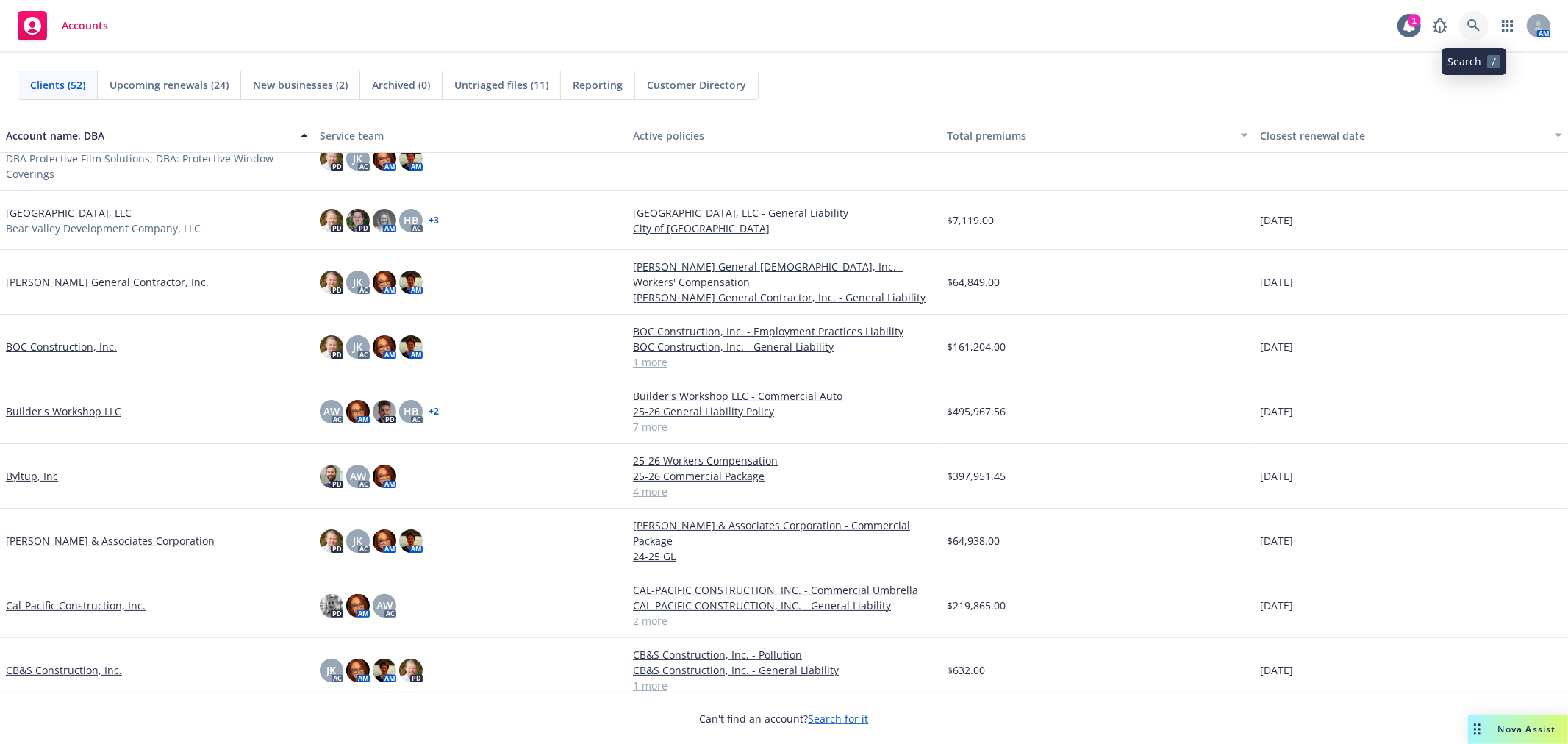
click at [1474, 24] on icon at bounding box center [1473, 25] width 14 height 14
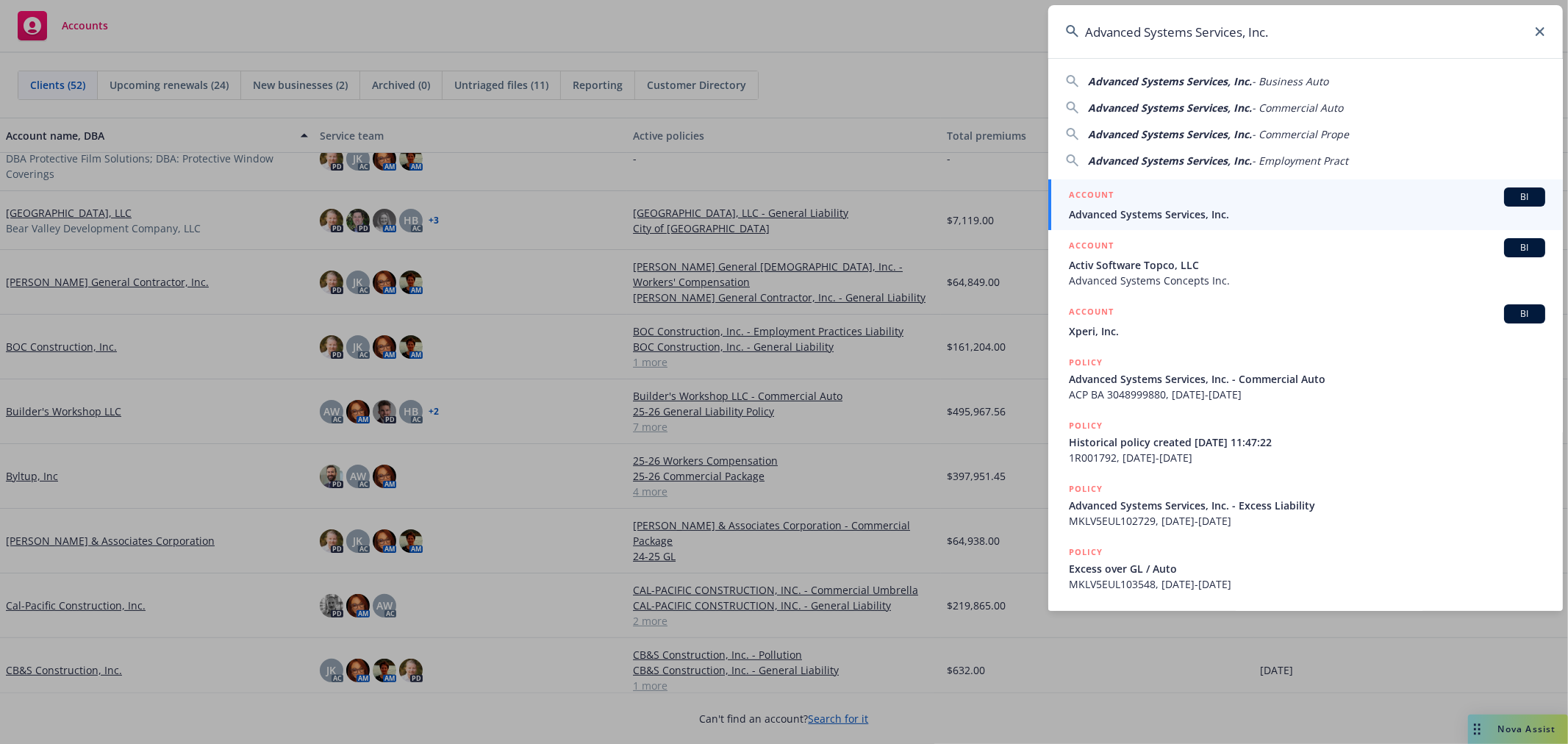
type input "Advanced Systems Services, Inc."
click at [1189, 211] on span "Advanced Systems Services, Inc." at bounding box center [1307, 214] width 477 height 15
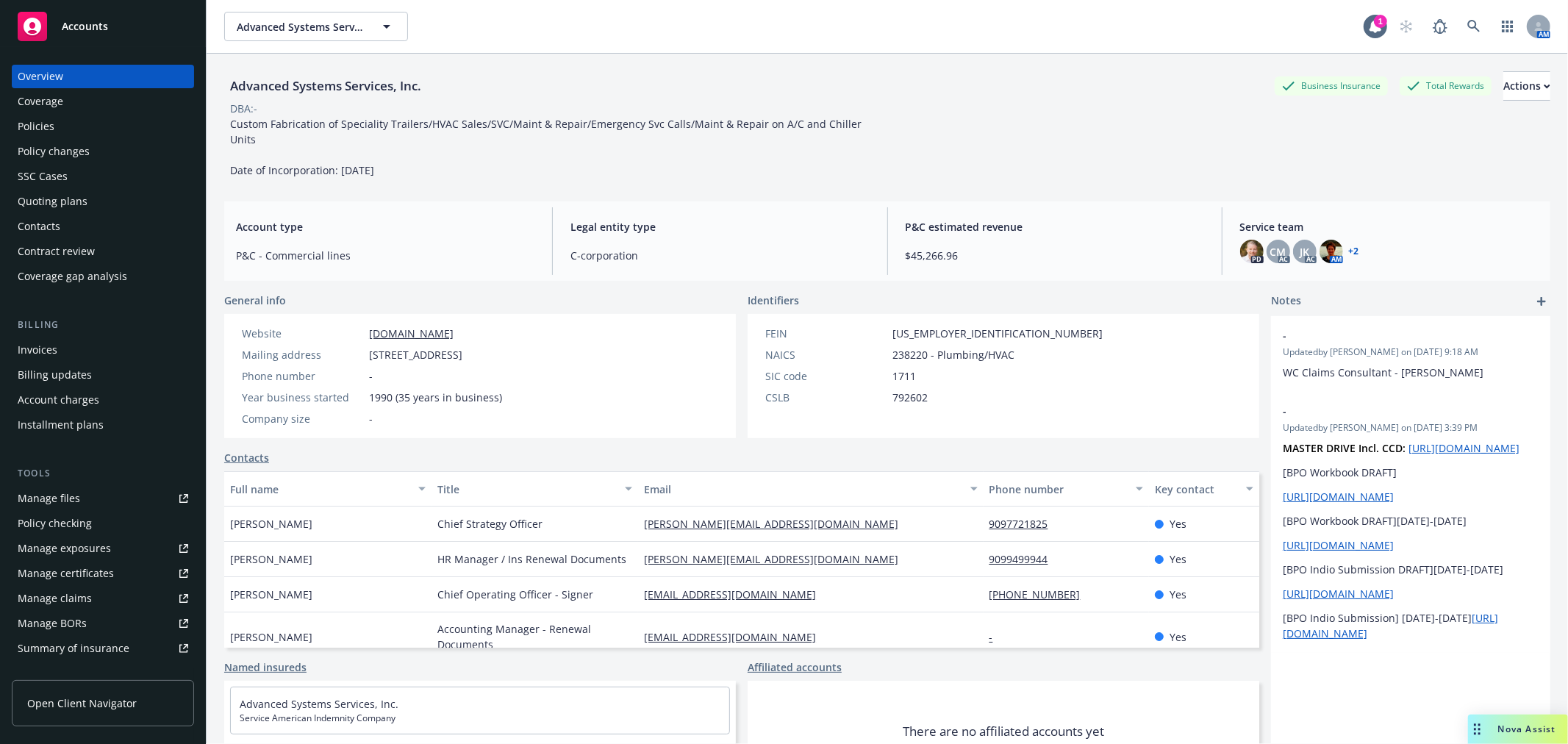
click at [82, 127] on div "Policies" at bounding box center [103, 127] width 170 height 24
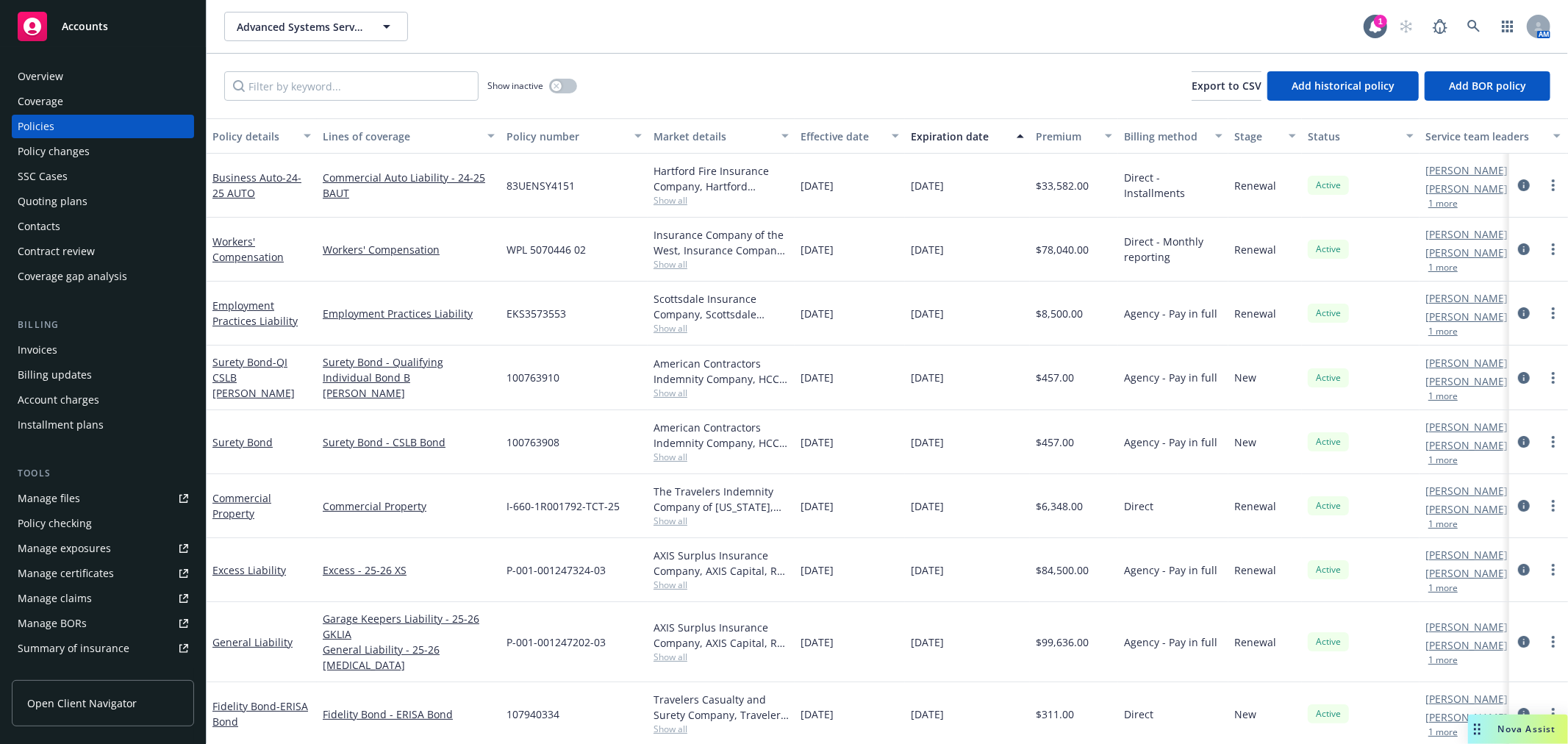
click at [64, 81] on div "Overview" at bounding box center [103, 76] width 170 height 24
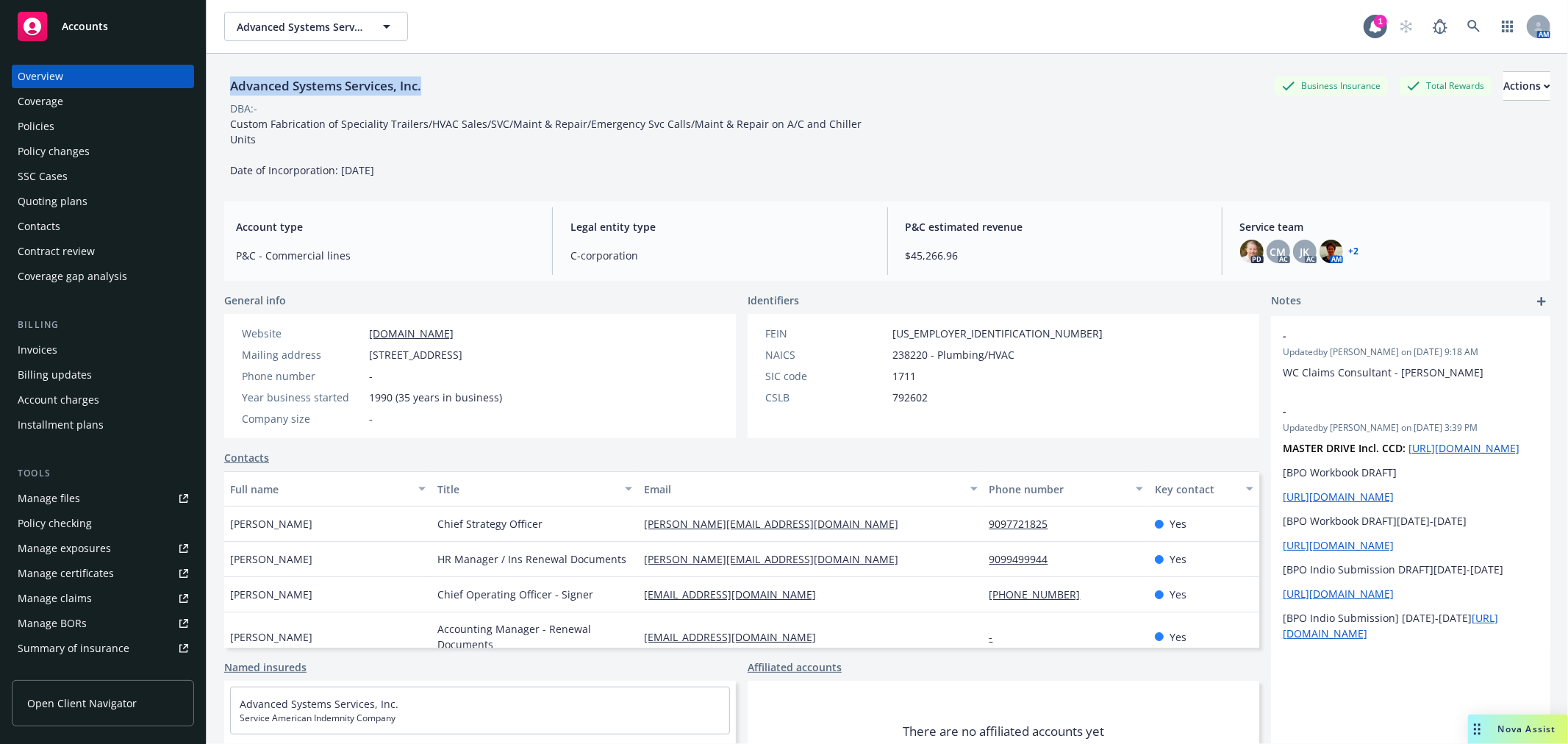
drag, startPoint x: 439, startPoint y: 82, endPoint x: 224, endPoint y: 86, distance: 215.0
click at [224, 86] on div "Advanced Systems Services, Inc. Business Insurance Total Rewards Actions" at bounding box center [887, 86] width 1326 height 29
copy div "Advanced Systems Services, Inc."
click at [70, 128] on div "Policies" at bounding box center [103, 127] width 170 height 24
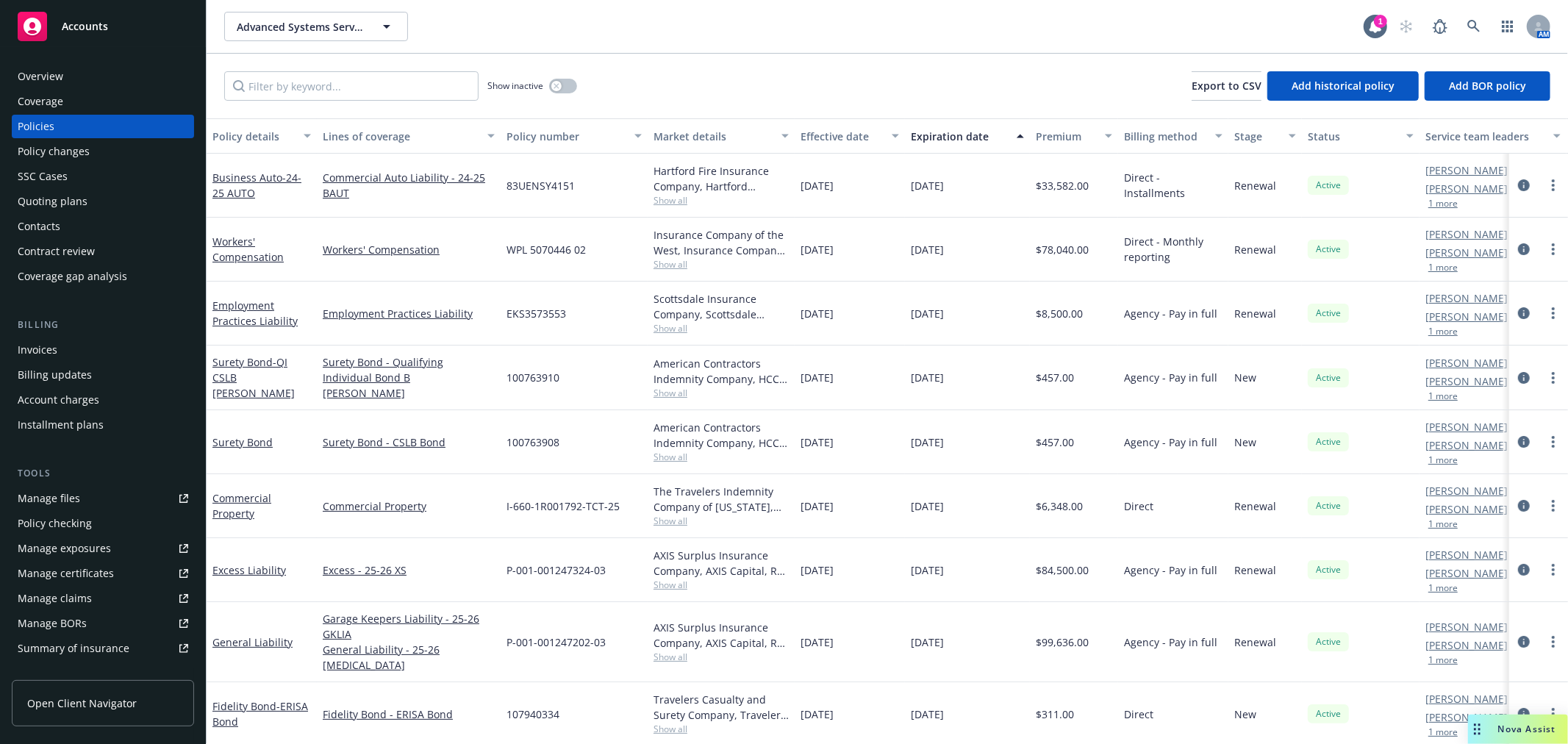
click at [72, 70] on div "Overview" at bounding box center [103, 76] width 170 height 24
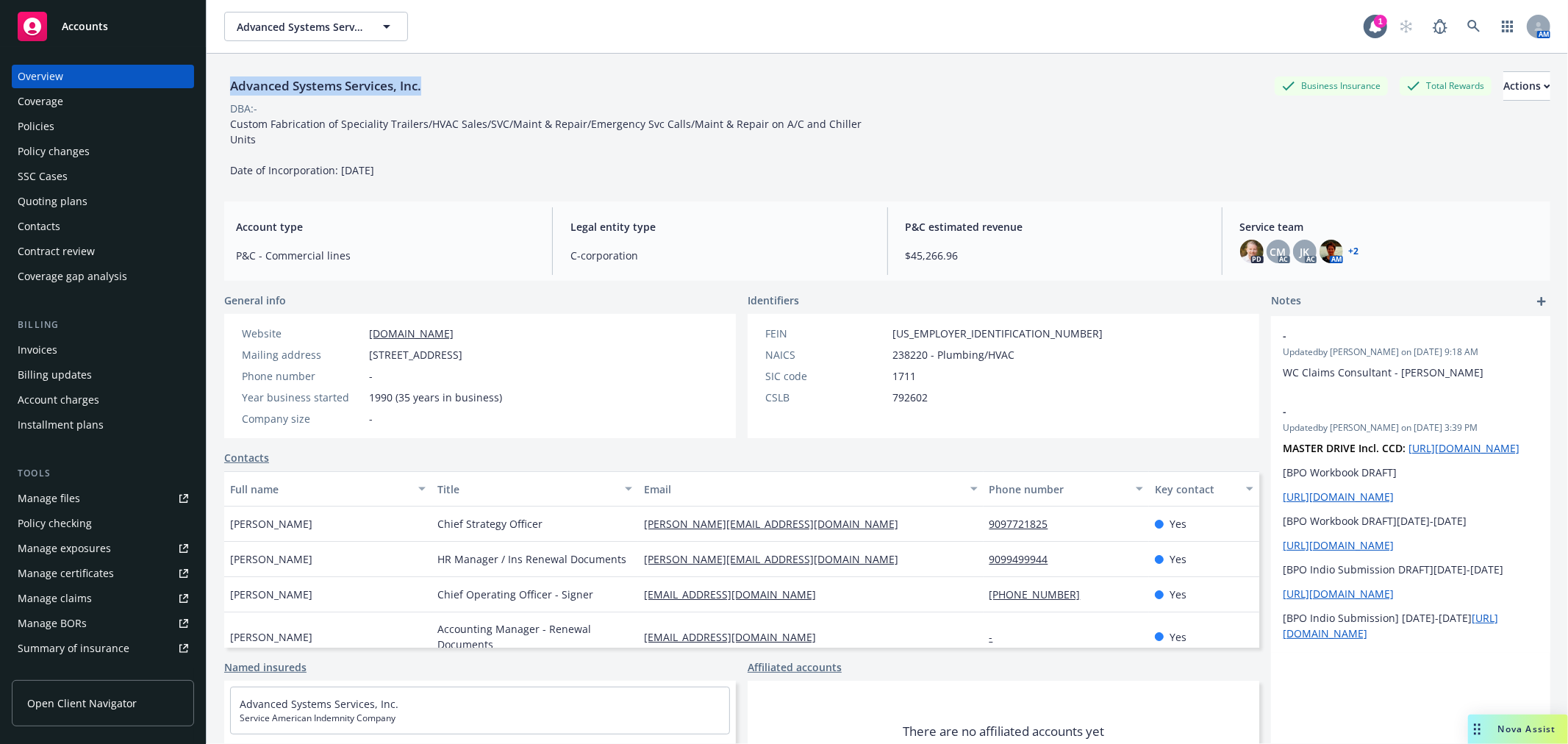
drag, startPoint x: 230, startPoint y: 83, endPoint x: 479, endPoint y: 93, distance: 249.2
click at [479, 93] on div "Advanced Systems Services, Inc. Business Insurance Total Rewards Actions" at bounding box center [887, 86] width 1326 height 29
copy div "Advanced Systems Services, Inc."
